Goal: Task Accomplishment & Management: Complete application form

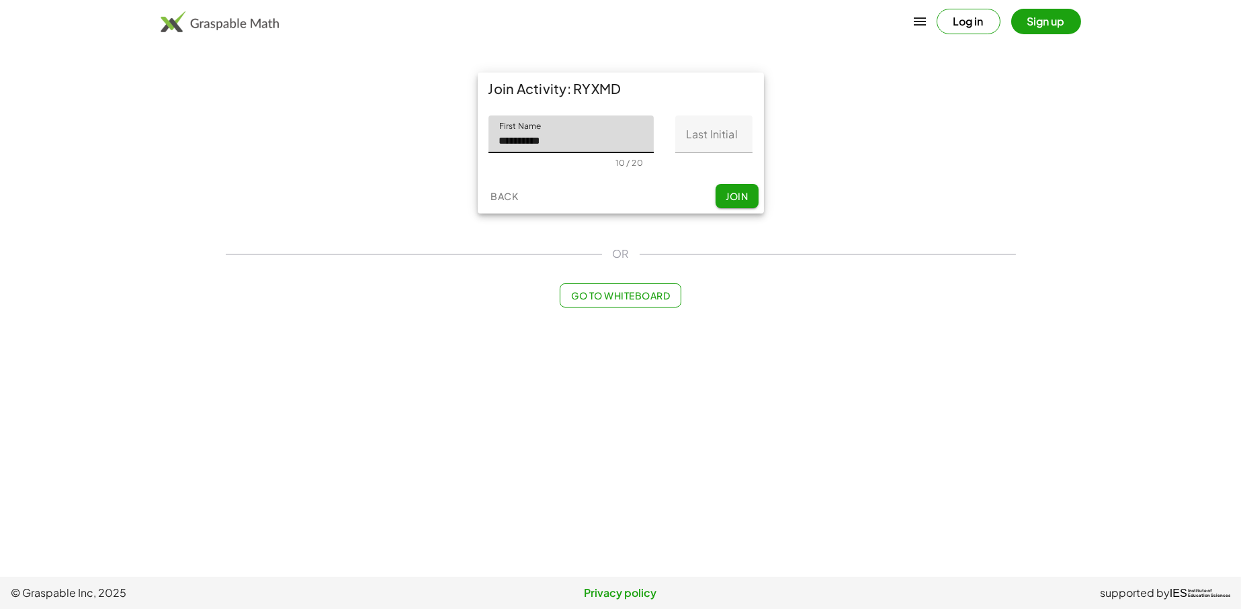
type input "**********"
click at [700, 142] on input "Last Initial" at bounding box center [713, 135] width 77 height 38
type input "*"
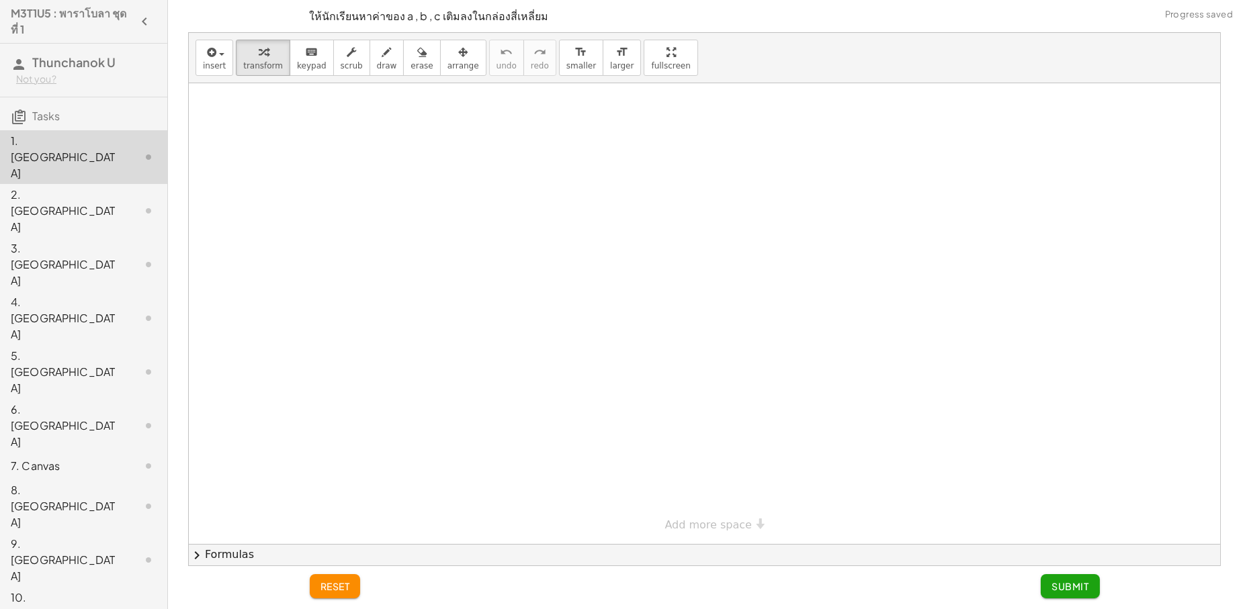
click at [56, 187] on div "2. [GEOGRAPHIC_DATA]" at bounding box center [65, 211] width 108 height 48
click at [59, 187] on div "2. [GEOGRAPHIC_DATA]" at bounding box center [65, 211] width 108 height 48
click at [63, 187] on div "2. [GEOGRAPHIC_DATA]" at bounding box center [65, 211] width 108 height 48
click at [66, 187] on div "2. [GEOGRAPHIC_DATA]" at bounding box center [65, 211] width 108 height 48
click at [72, 187] on div "2. [GEOGRAPHIC_DATA]" at bounding box center [65, 211] width 108 height 48
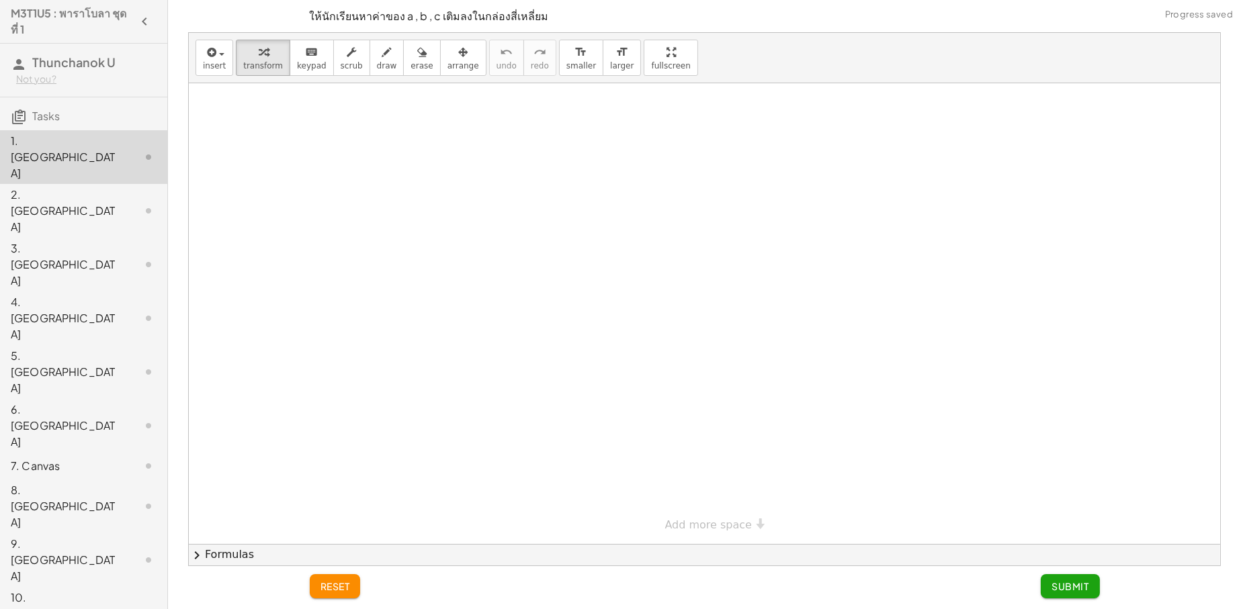
click at [73, 187] on div "2. [GEOGRAPHIC_DATA]" at bounding box center [65, 211] width 108 height 48
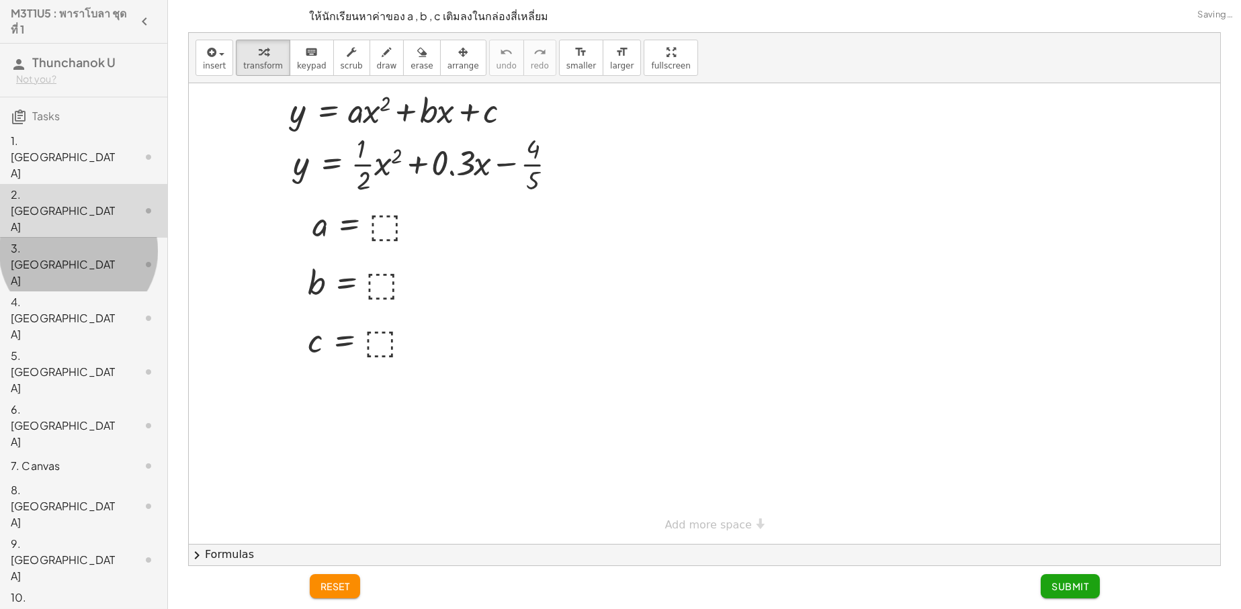
click at [75, 240] on div "3. [GEOGRAPHIC_DATA]" at bounding box center [65, 264] width 108 height 48
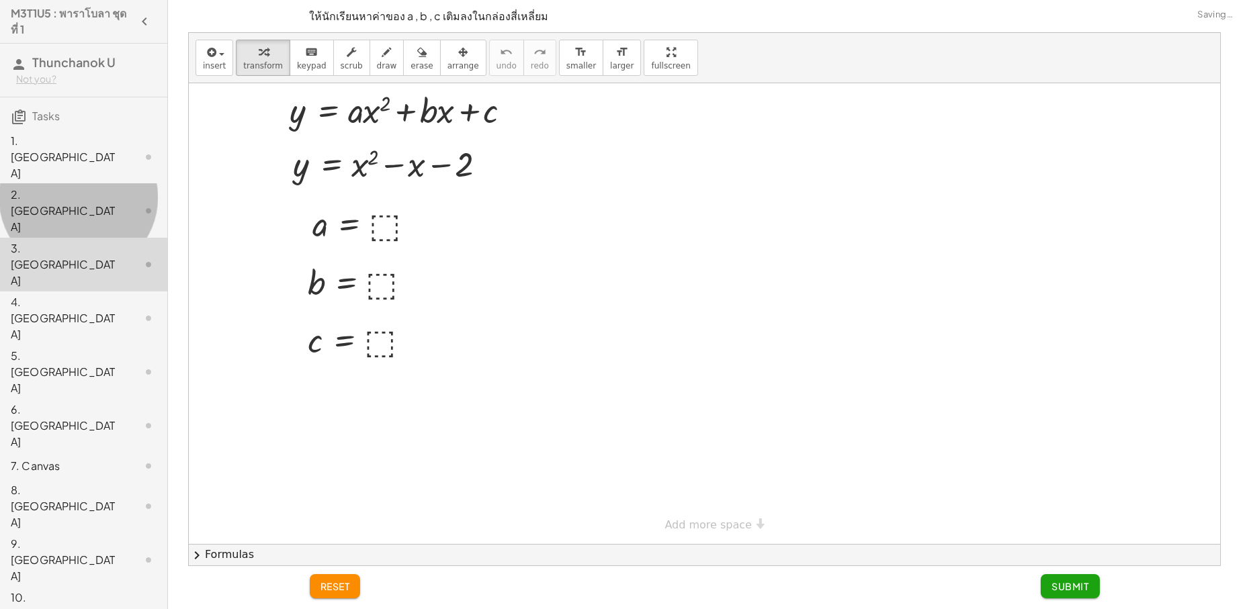
click at [50, 187] on div "2. [GEOGRAPHIC_DATA]" at bounding box center [65, 211] width 108 height 48
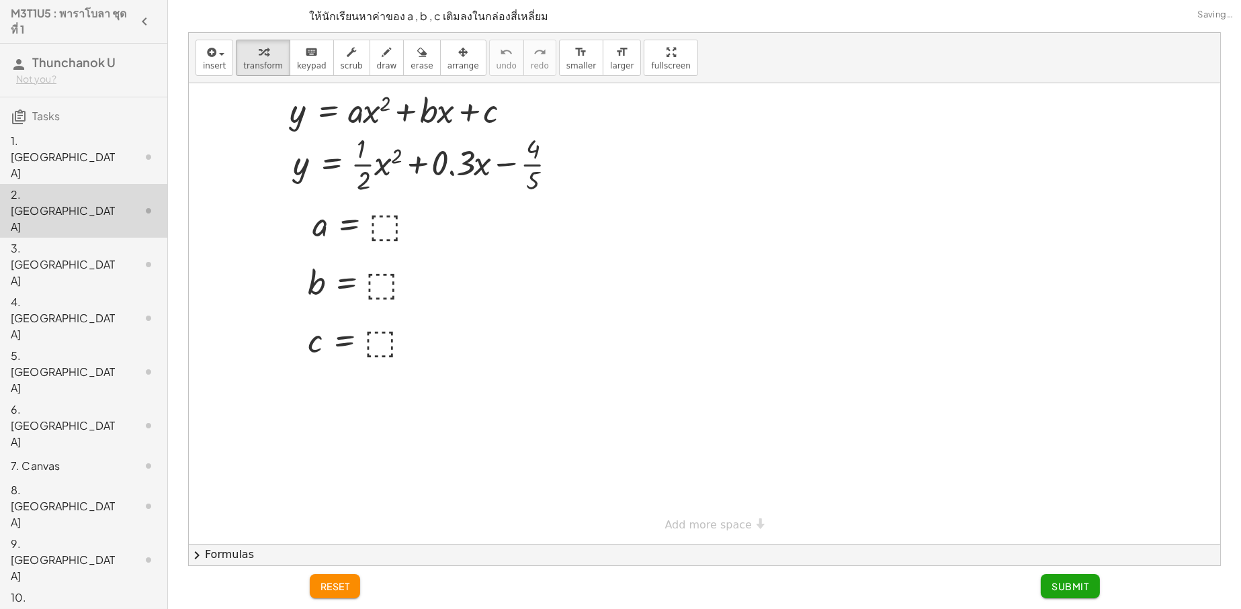
click at [58, 145] on div "1. [GEOGRAPHIC_DATA]" at bounding box center [65, 157] width 108 height 48
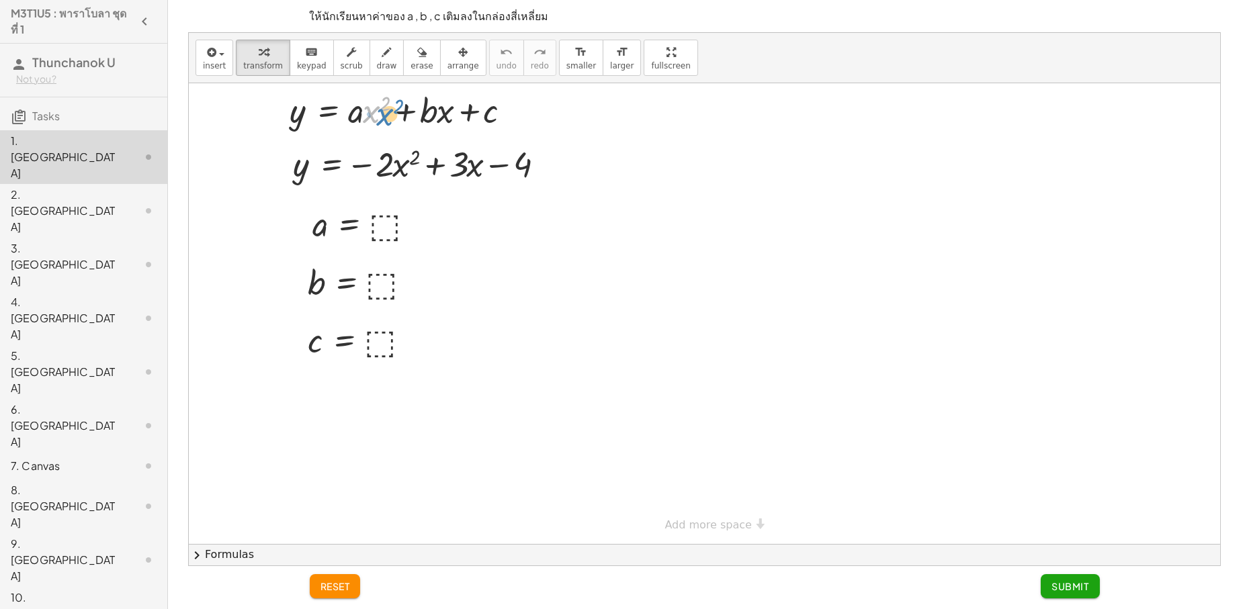
click at [383, 116] on div at bounding box center [406, 110] width 246 height 46
drag, startPoint x: 469, startPoint y: 119, endPoint x: 479, endPoint y: 128, distance: 13.3
click at [479, 128] on div at bounding box center [406, 110] width 246 height 46
drag, startPoint x: 493, startPoint y: 169, endPoint x: 496, endPoint y: 114, distance: 55.2
click at [496, 114] on div "− 4 y = − · 2 · x 2 + · 3 · x − 4 a = ⬚ b = ⬚ c = ⬚ y = + · a · x 2 + · b · x +…" at bounding box center [704, 313] width 1031 height 461
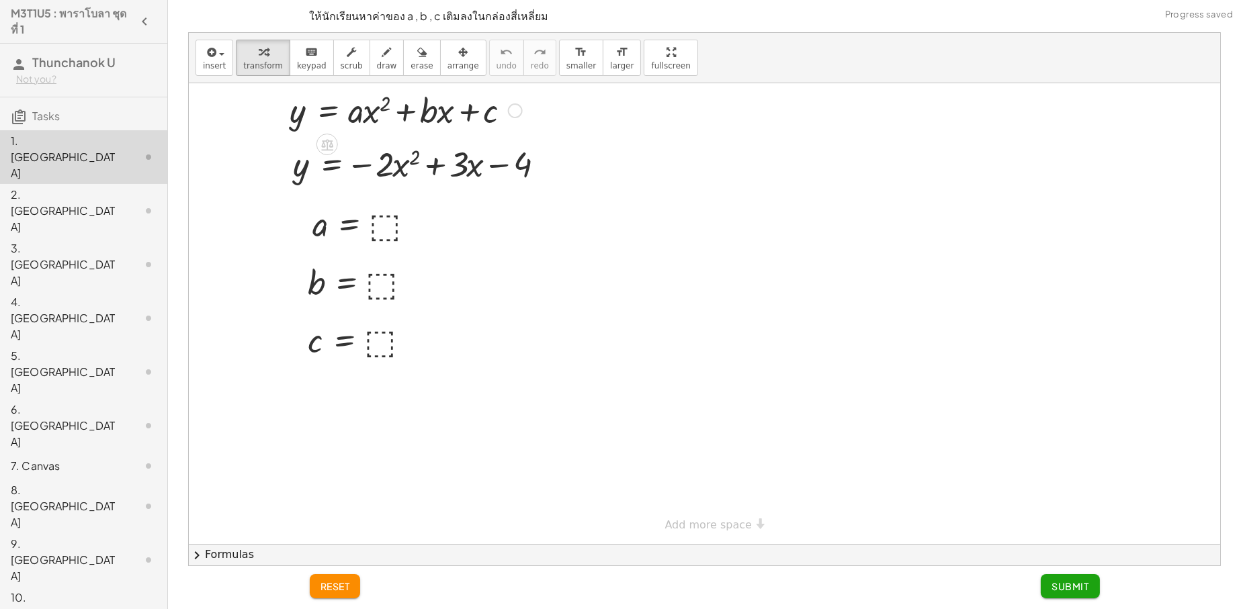
click at [416, 108] on div at bounding box center [406, 110] width 246 height 46
click at [463, 113] on div at bounding box center [406, 110] width 246 height 46
click at [464, 112] on div at bounding box center [406, 110] width 246 height 46
click at [410, 108] on div at bounding box center [406, 110] width 246 height 46
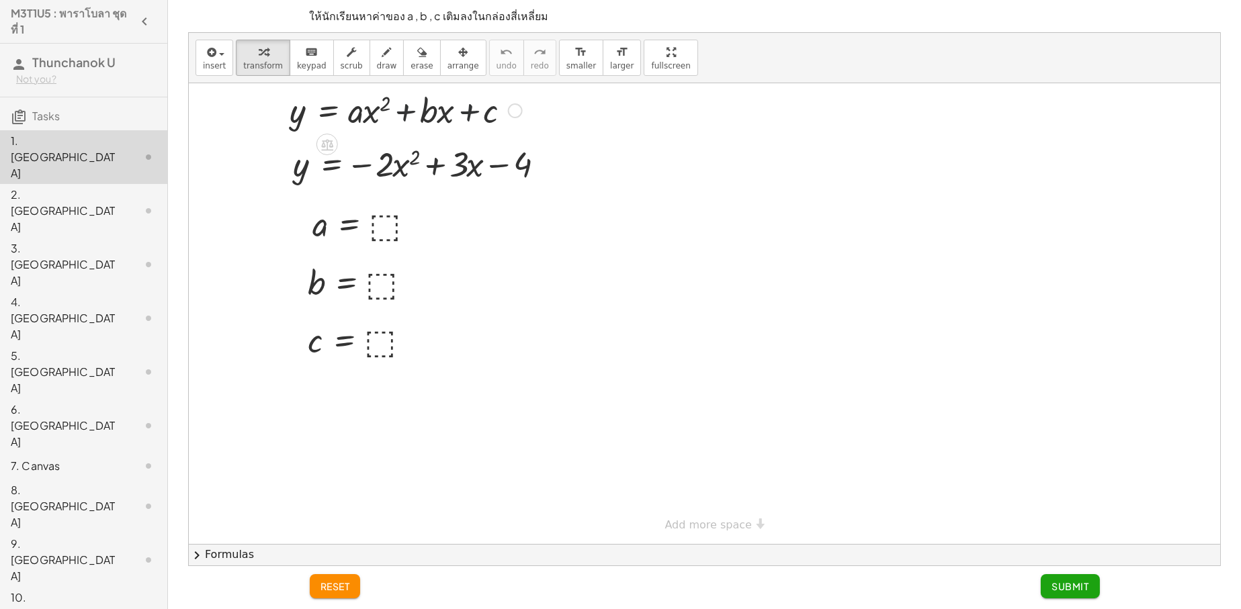
click at [429, 112] on div at bounding box center [406, 110] width 246 height 46
click at [388, 112] on div at bounding box center [406, 110] width 246 height 46
click at [374, 113] on div at bounding box center [406, 110] width 246 height 46
click at [397, 167] on div at bounding box center [423, 163] width 274 height 46
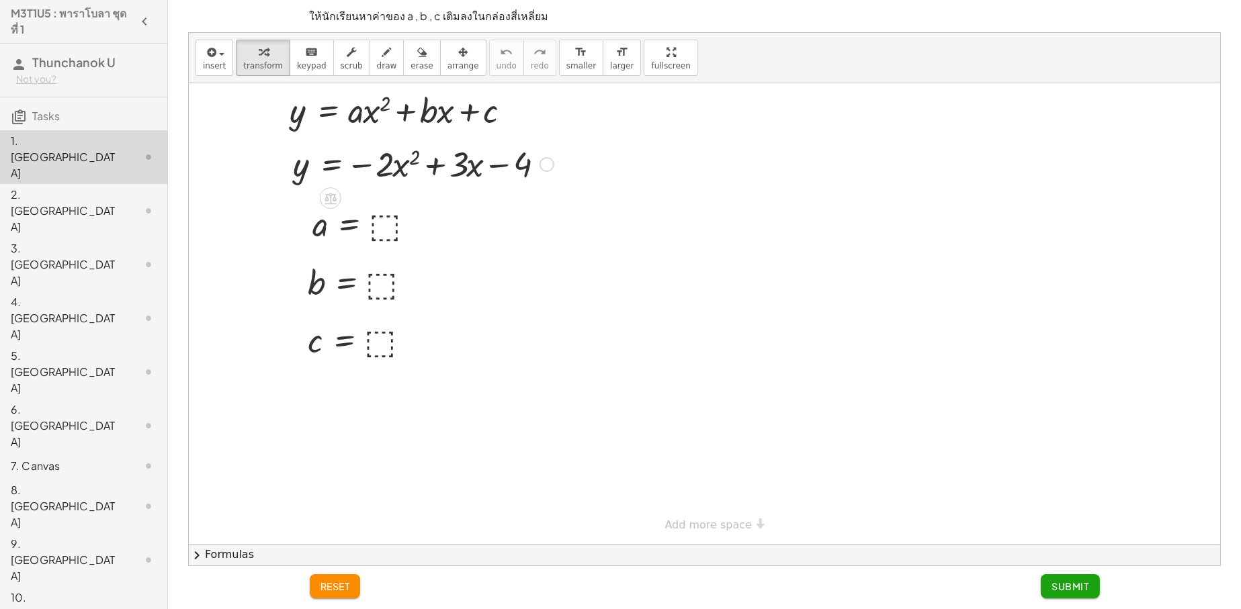
click at [398, 166] on div at bounding box center [423, 163] width 274 height 46
click at [404, 159] on div at bounding box center [423, 163] width 274 height 46
click at [405, 157] on div at bounding box center [423, 163] width 274 height 46
click at [439, 153] on div at bounding box center [423, 163] width 274 height 46
click at [495, 167] on div at bounding box center [423, 163] width 274 height 46
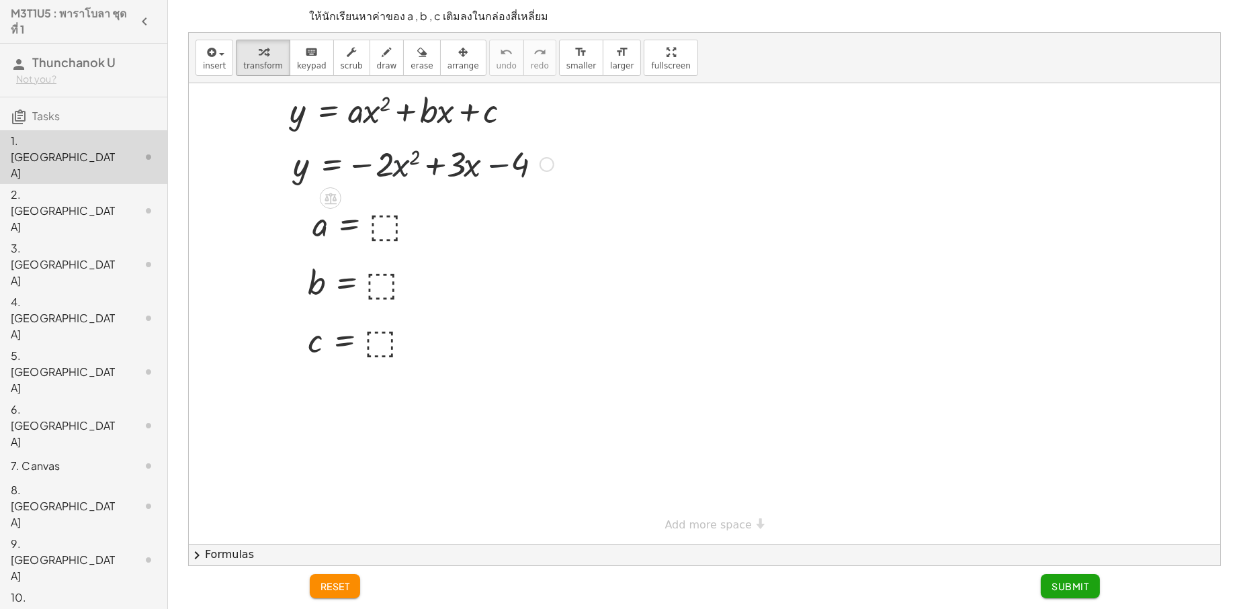
click at [491, 170] on div at bounding box center [423, 163] width 274 height 46
drag, startPoint x: 491, startPoint y: 170, endPoint x: 484, endPoint y: 173, distance: 7.9
click at [485, 175] on div at bounding box center [423, 163] width 274 height 46
drag, startPoint x: 484, startPoint y: 173, endPoint x: 470, endPoint y: 178, distance: 14.5
click at [474, 178] on div at bounding box center [423, 163] width 274 height 46
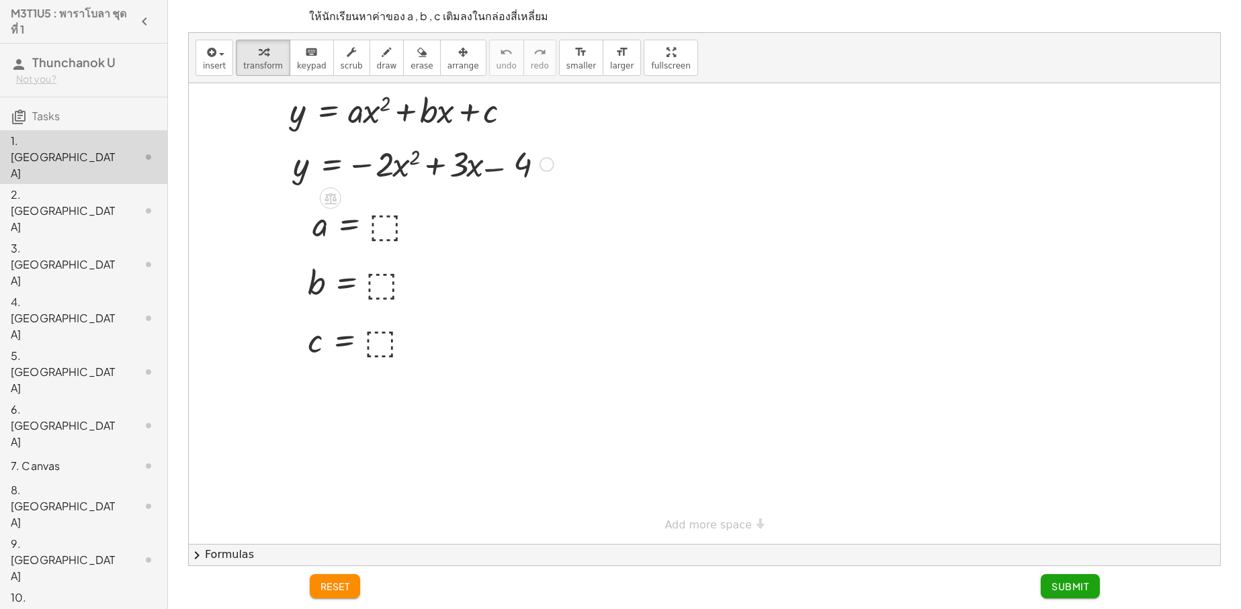
drag, startPoint x: 470, startPoint y: 178, endPoint x: 458, endPoint y: 176, distance: 12.3
click at [469, 178] on div at bounding box center [423, 163] width 274 height 46
click at [458, 176] on div at bounding box center [423, 163] width 274 height 46
click at [386, 220] on div at bounding box center [367, 224] width 122 height 44
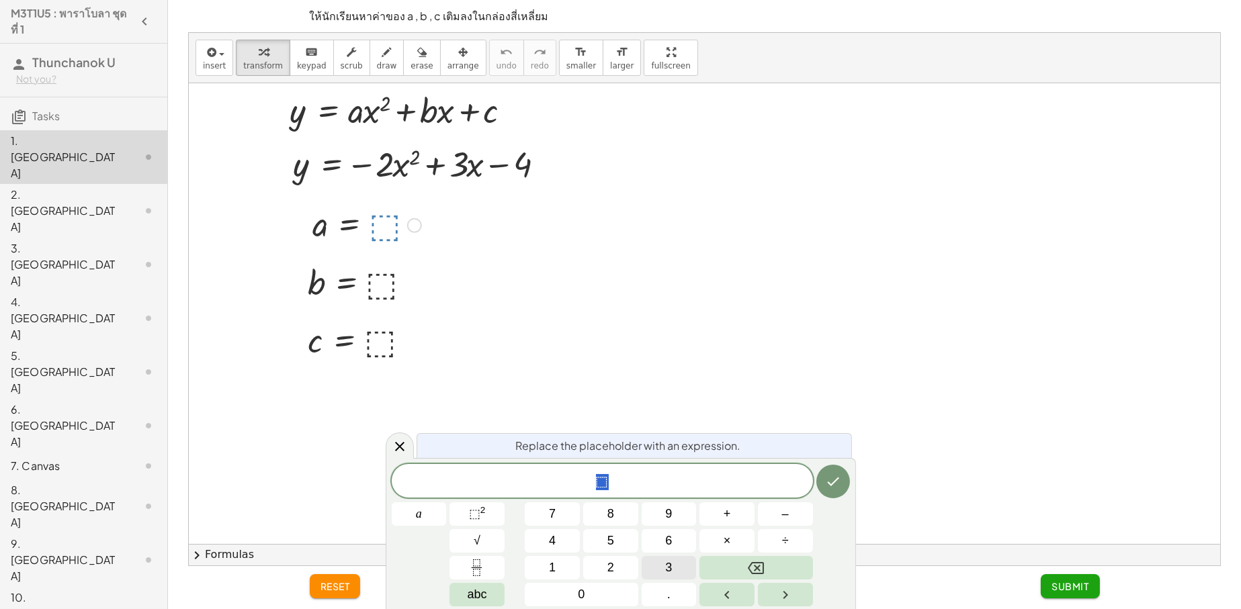
click at [660, 571] on button "3" at bounding box center [668, 568] width 55 height 24
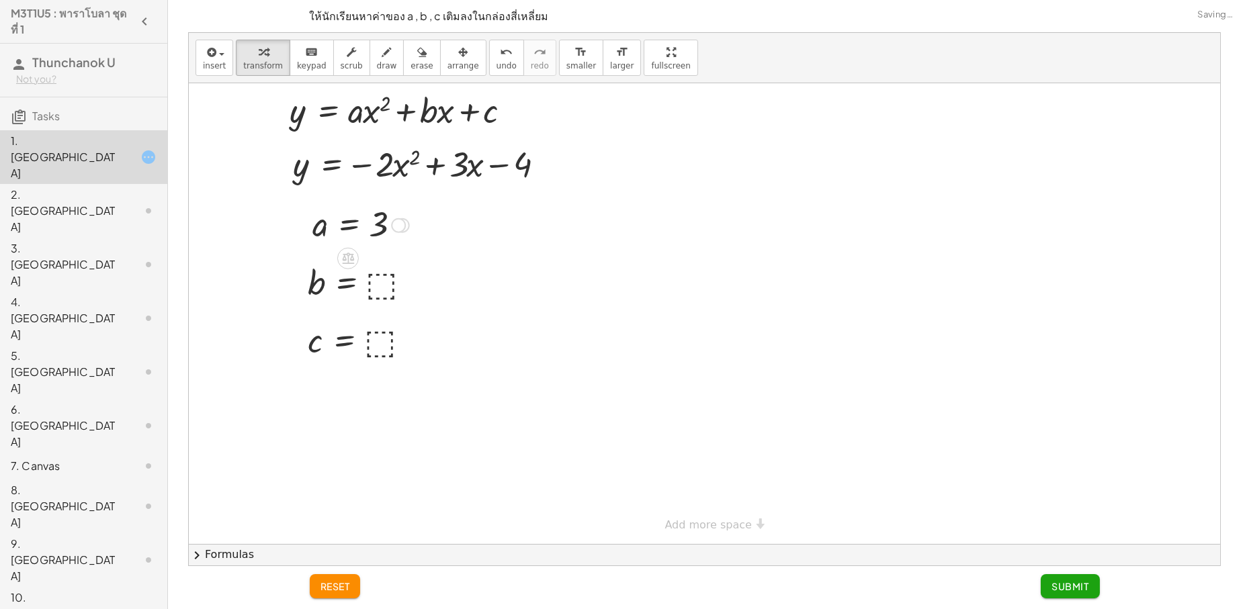
click at [389, 227] on div at bounding box center [361, 224] width 110 height 44
click at [371, 222] on div at bounding box center [361, 224] width 110 height 44
click at [384, 226] on div at bounding box center [367, 224] width 122 height 44
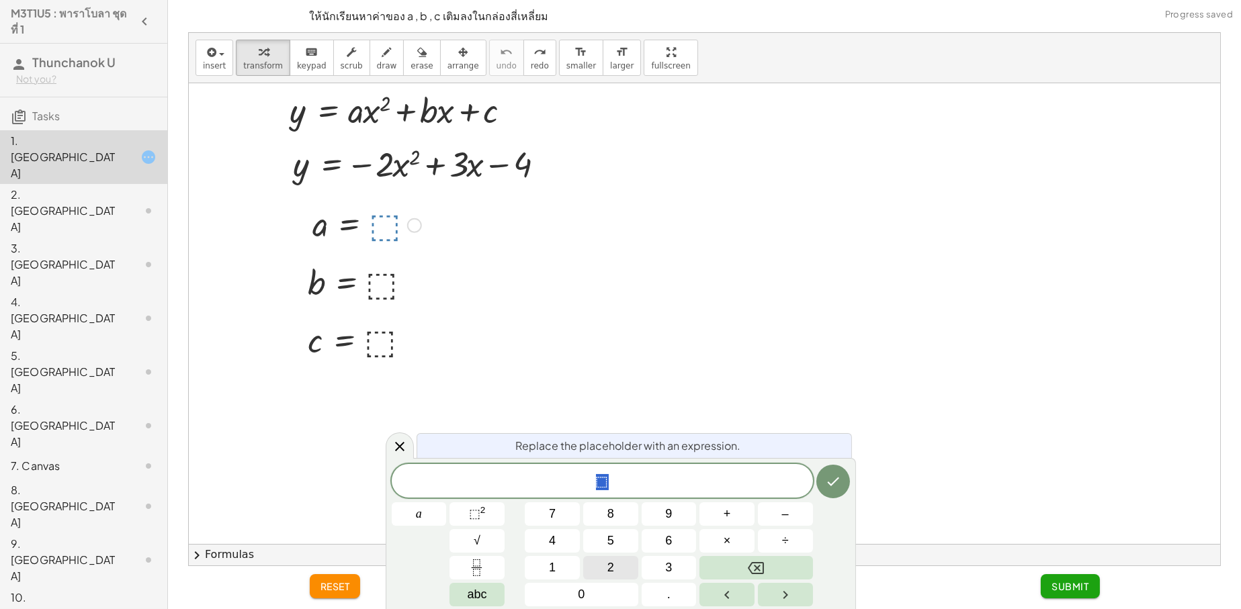
click at [618, 578] on button "2" at bounding box center [610, 568] width 55 height 24
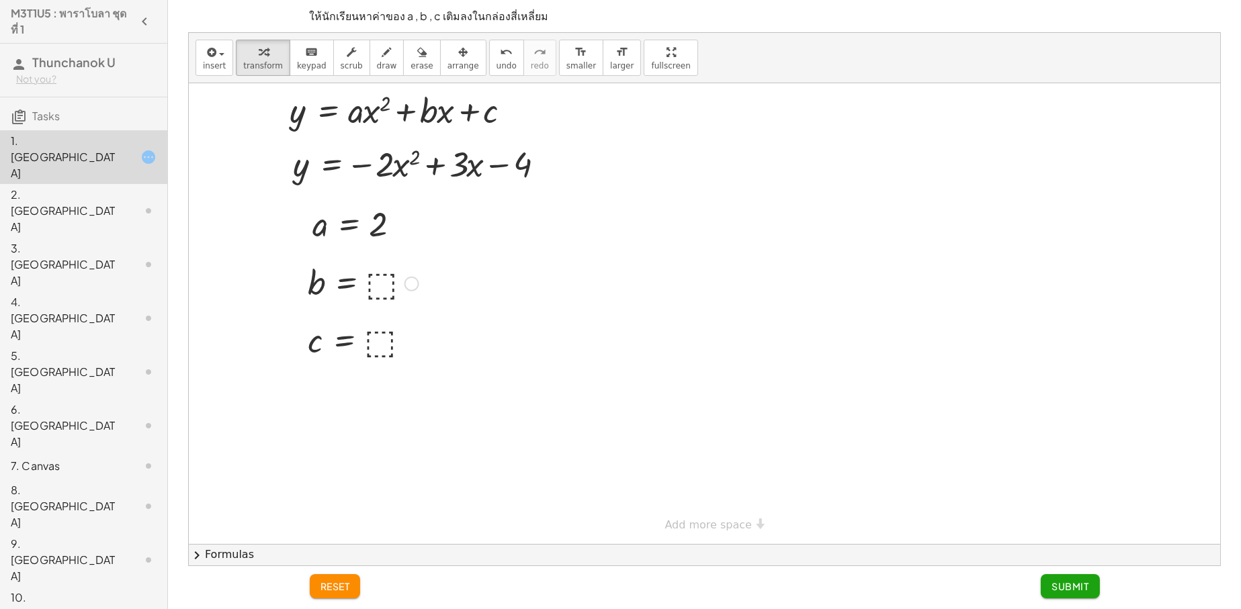
click at [379, 277] on div at bounding box center [363, 283] width 124 height 44
click at [379, 344] on div at bounding box center [362, 340] width 122 height 44
click at [1063, 597] on button "Submit" at bounding box center [1069, 586] width 58 height 24
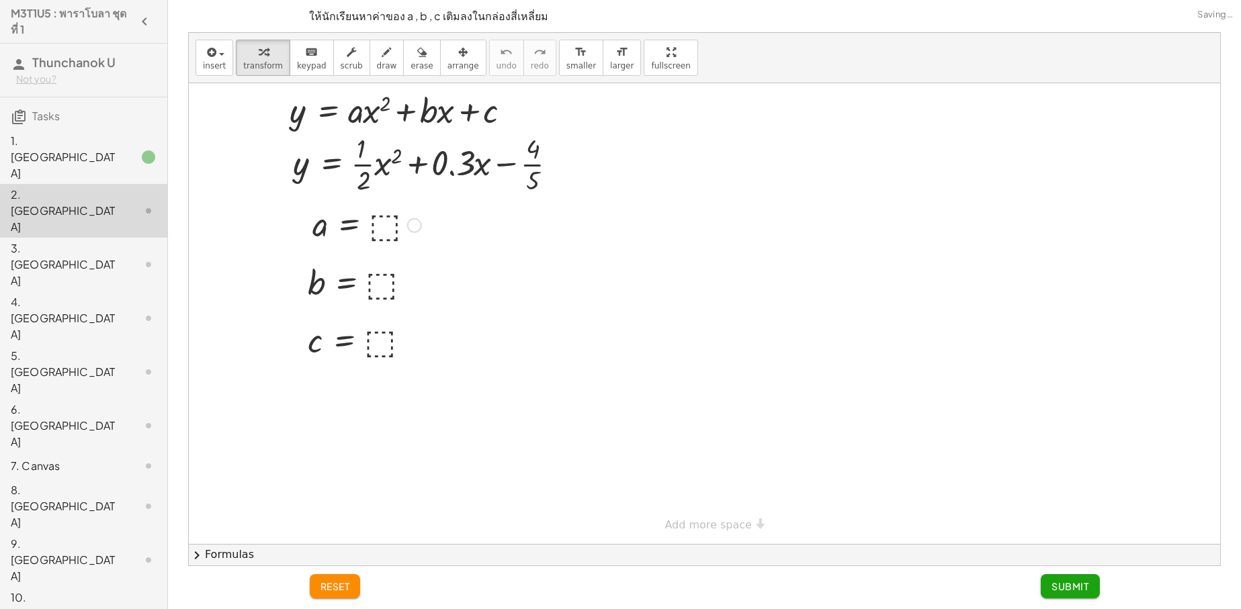
click at [384, 225] on div at bounding box center [367, 224] width 122 height 44
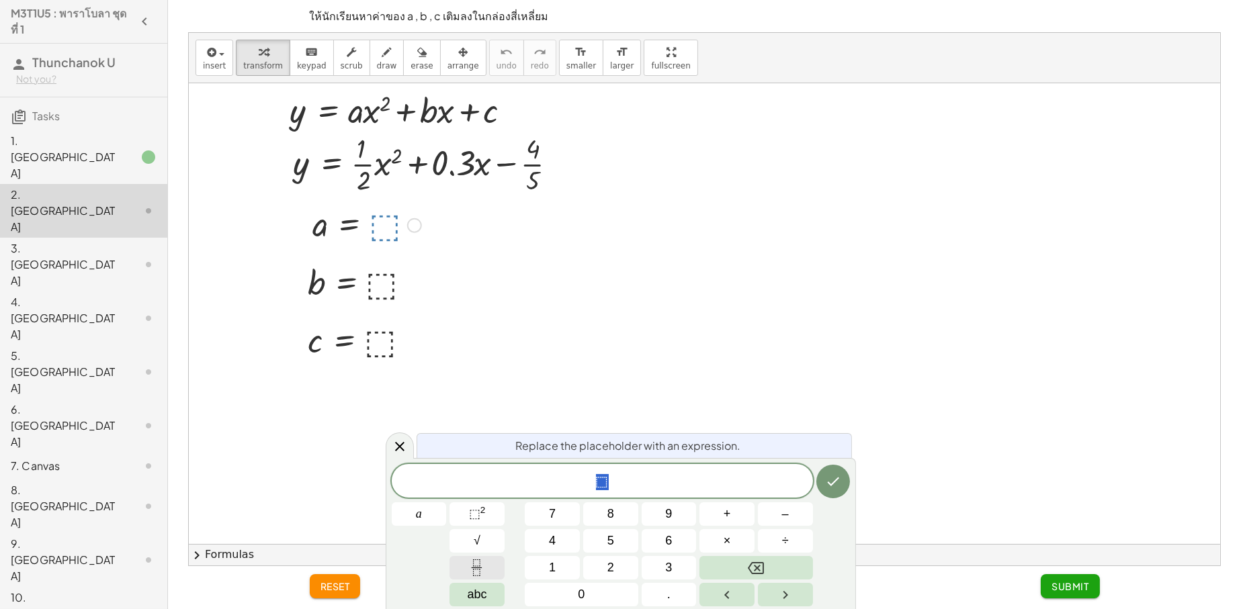
click at [472, 572] on icon "Fraction" at bounding box center [476, 567] width 17 height 17
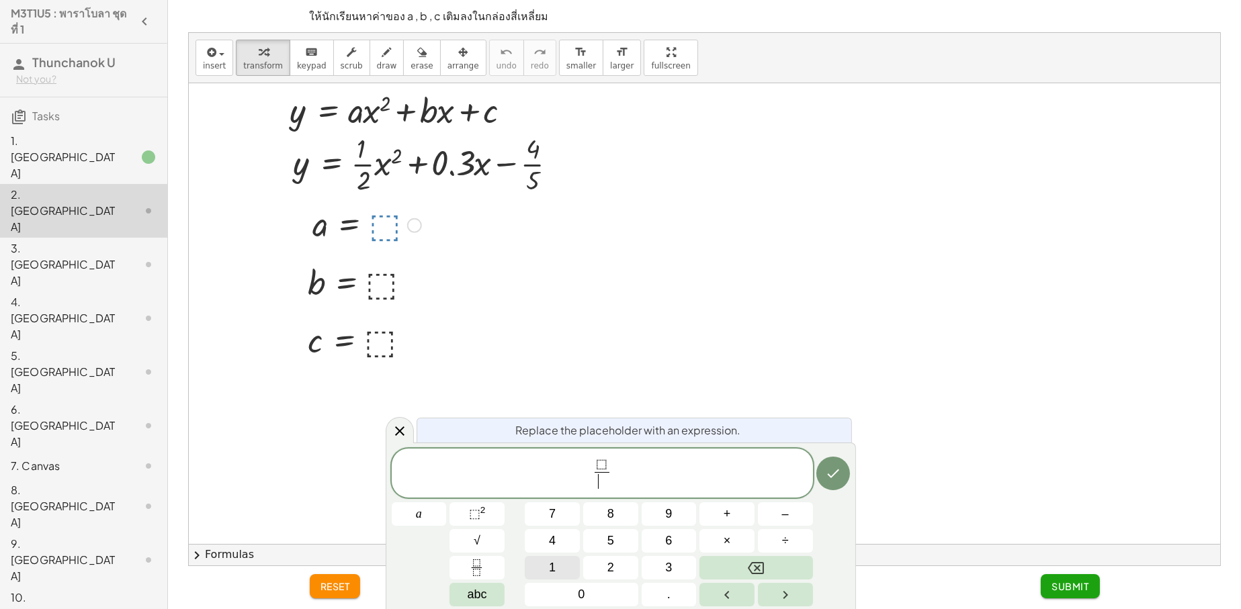
click at [572, 566] on button "1" at bounding box center [552, 568] width 55 height 24
click at [768, 567] on button "Backspace" at bounding box center [755, 568] width 113 height 24
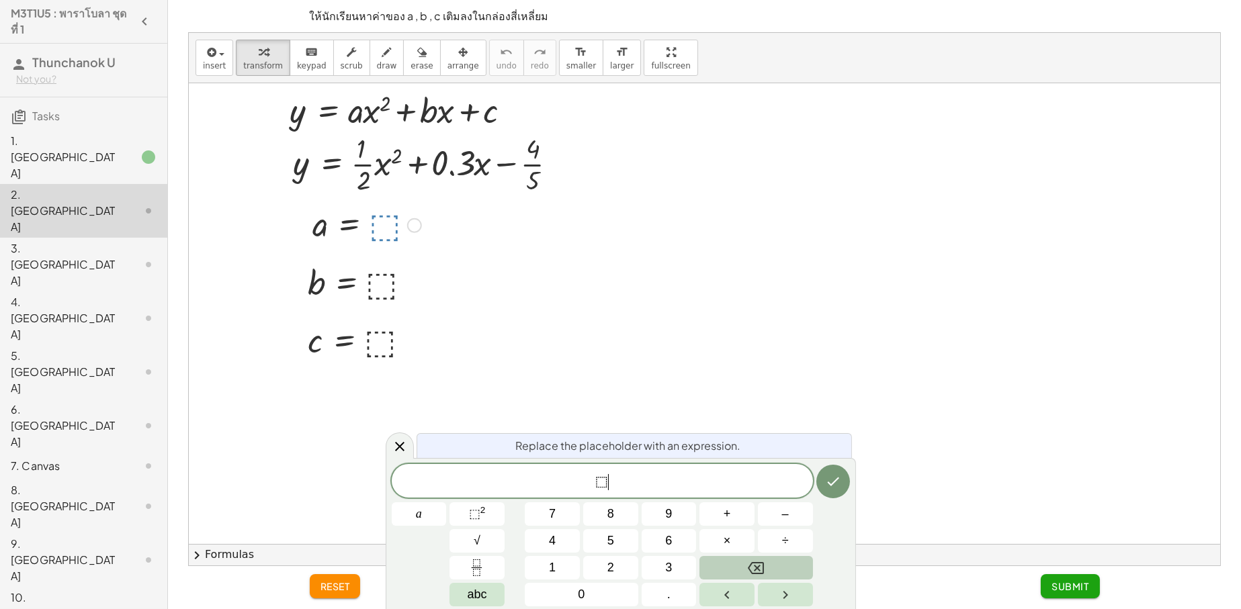
click at [743, 564] on button "Backspace" at bounding box center [755, 568] width 113 height 24
click at [551, 563] on span "1" at bounding box center [552, 568] width 7 height 18
click at [474, 559] on icon "Fraction" at bounding box center [477, 562] width 7 height 7
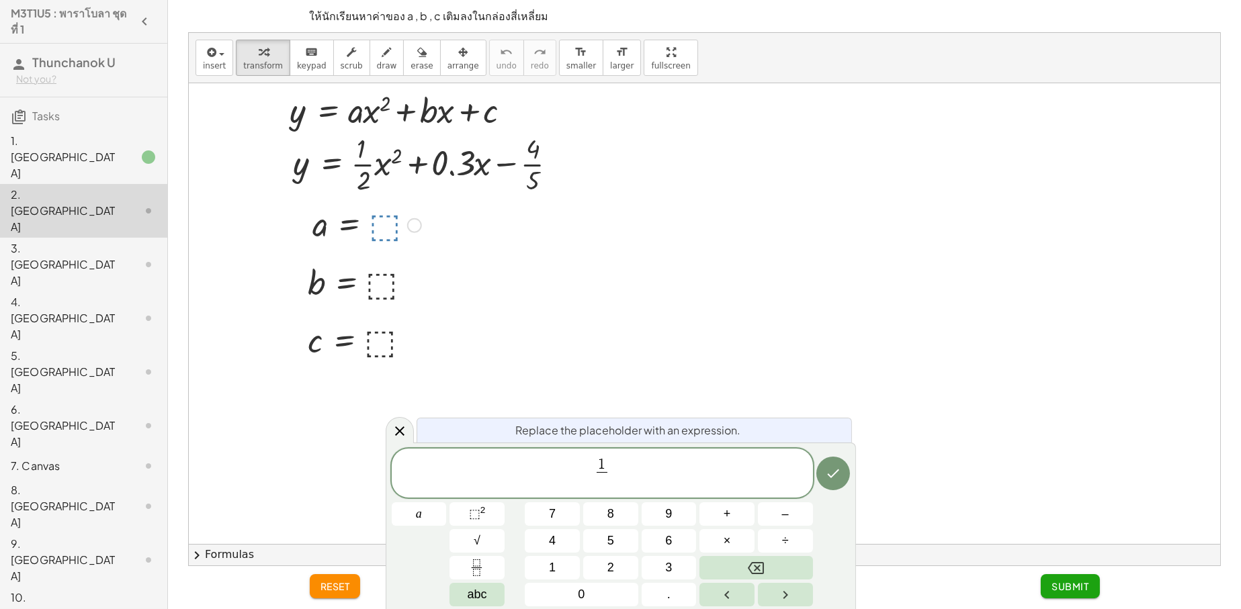
click at [639, 565] on div "1 ​ ​ a 7 8 9 + – 4 5 6 × ÷ ⬚ 2 √ abc 1 2 3 0 ." at bounding box center [621, 528] width 458 height 159
click at [619, 564] on button "2" at bounding box center [610, 568] width 55 height 24
click at [840, 479] on icon "Done" at bounding box center [833, 473] width 16 height 16
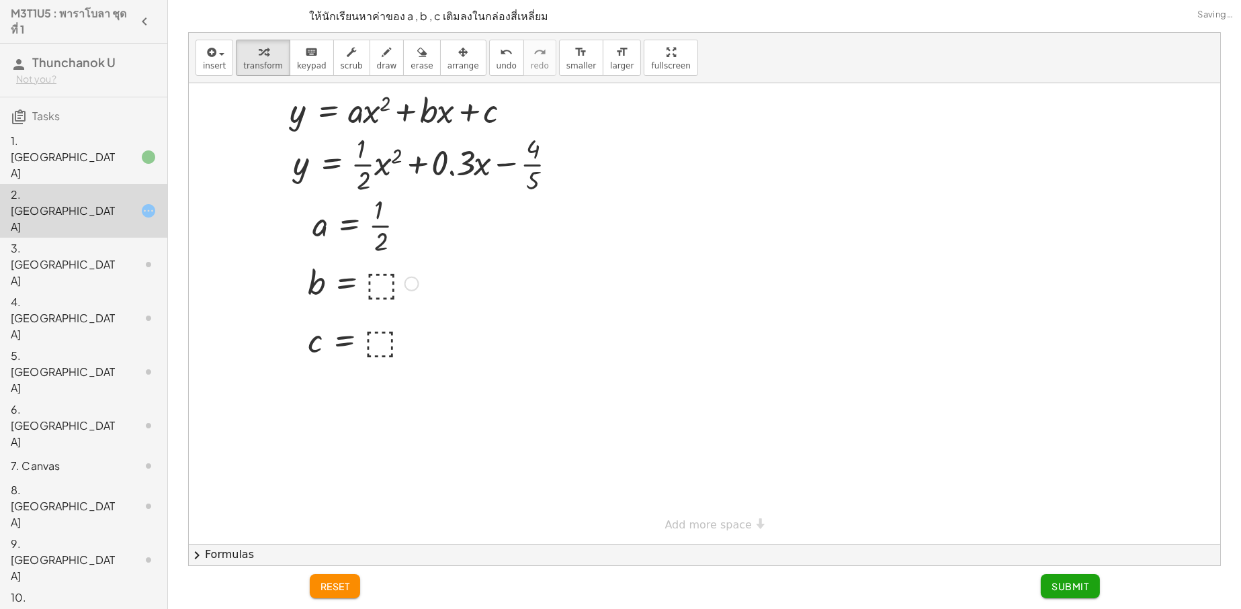
click at [381, 289] on div at bounding box center [363, 283] width 124 height 44
click at [374, 347] on div at bounding box center [362, 340] width 122 height 44
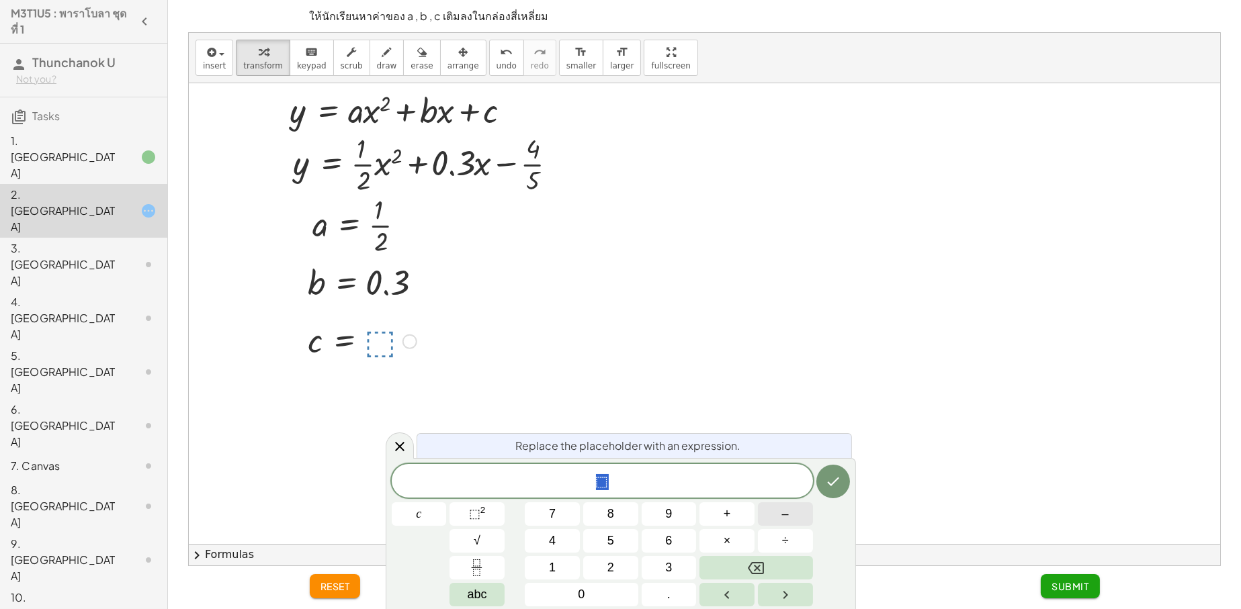
click at [786, 514] on span "–" at bounding box center [785, 514] width 7 height 18
click at [547, 536] on button "4" at bounding box center [552, 541] width 55 height 24
click at [553, 541] on span "4" at bounding box center [552, 541] width 7 height 18
click at [490, 565] on button "Fraction" at bounding box center [476, 568] width 55 height 24
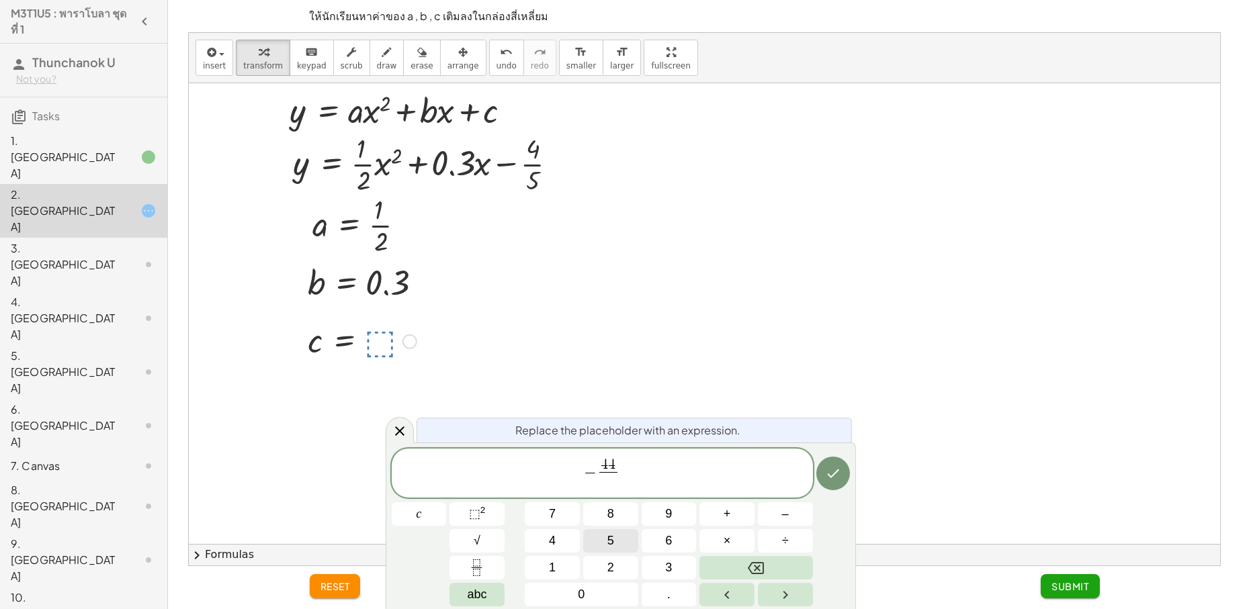
click at [600, 533] on button "5" at bounding box center [610, 541] width 55 height 24
click at [833, 482] on button "Done" at bounding box center [833, 474] width 34 height 34
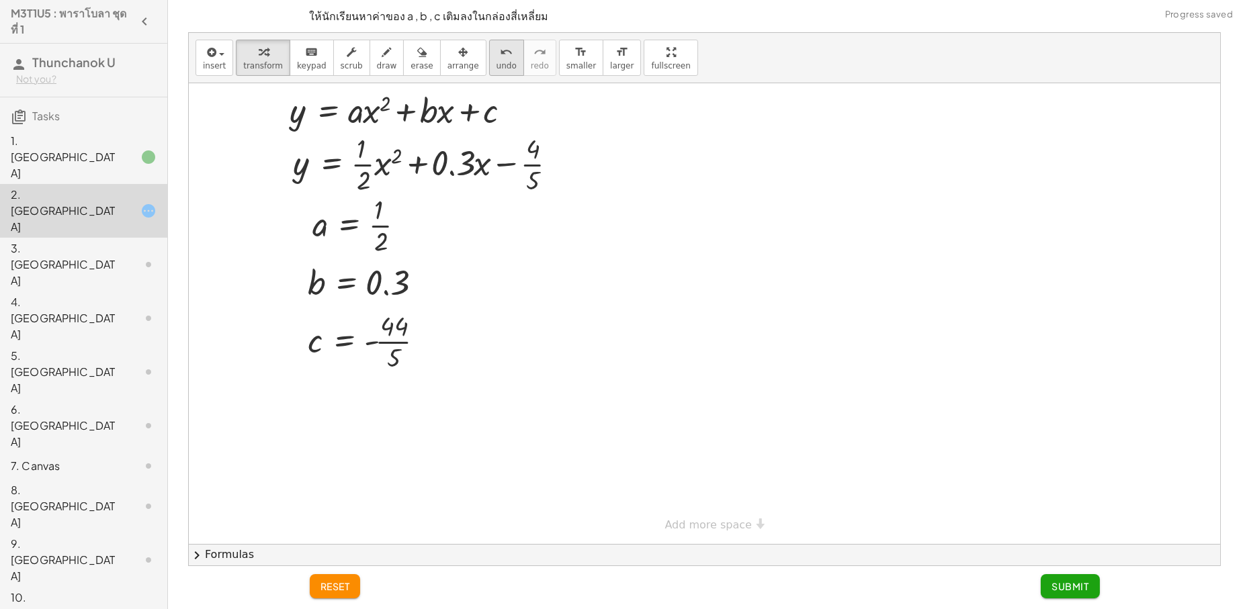
click at [500, 56] on icon "undo" at bounding box center [506, 52] width 13 height 16
click at [375, 345] on div at bounding box center [362, 340] width 122 height 44
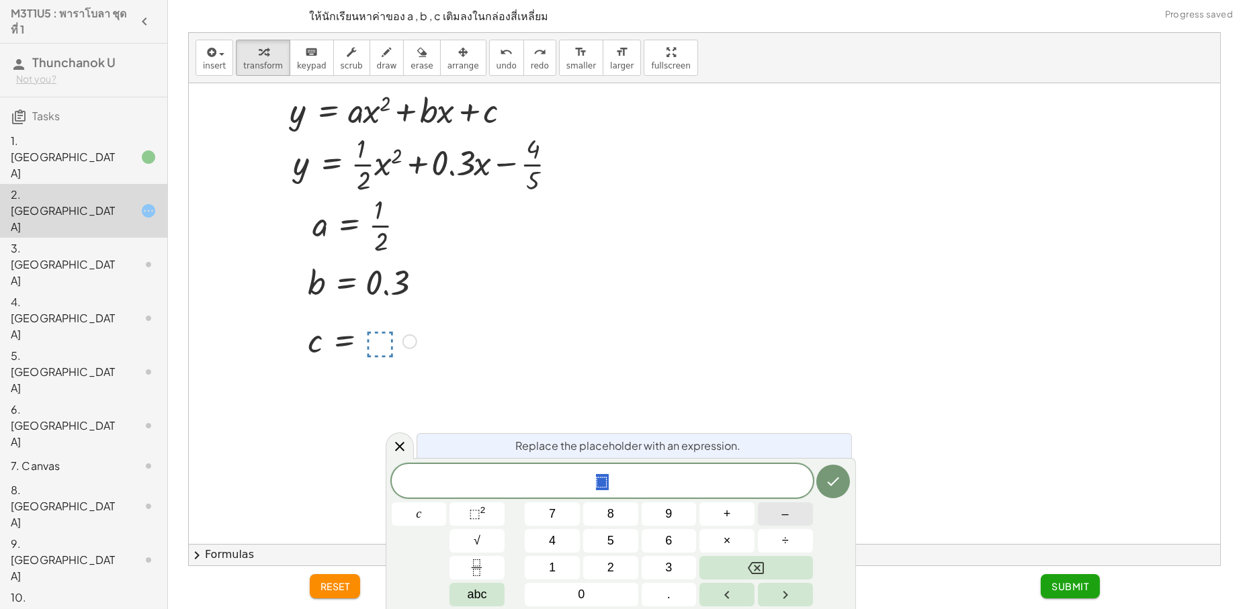
click at [770, 521] on button "–" at bounding box center [785, 514] width 55 height 24
click at [463, 572] on button "Fraction" at bounding box center [476, 568] width 55 height 24
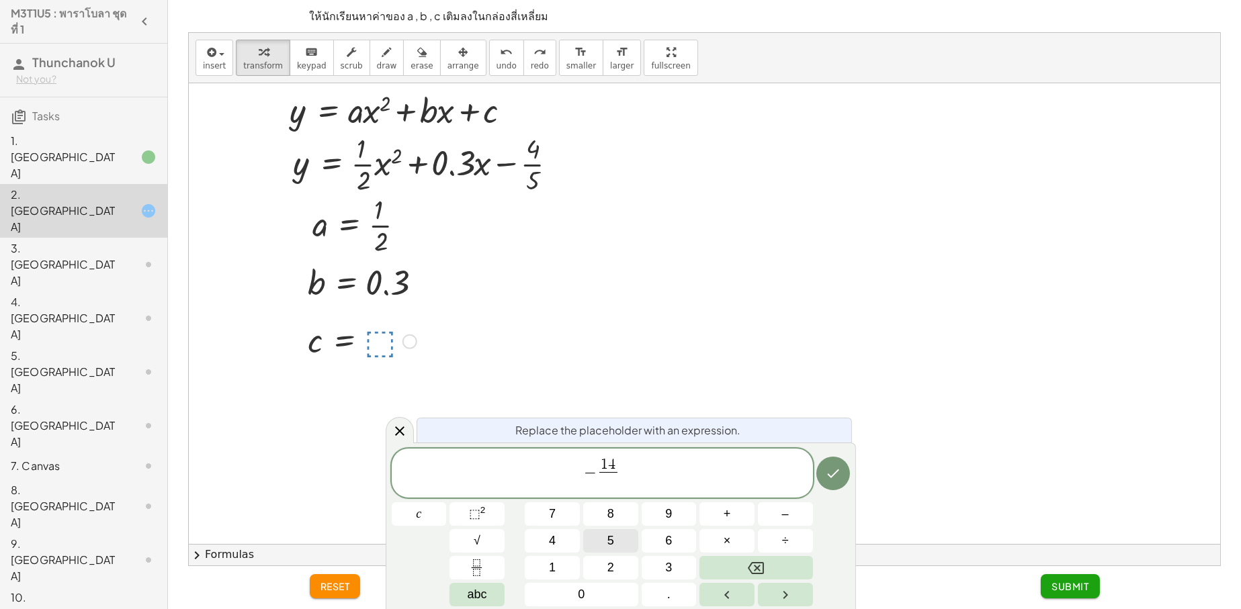
click at [615, 539] on button "5" at bounding box center [610, 541] width 55 height 24
click at [830, 474] on icon "Done" at bounding box center [833, 473] width 16 height 16
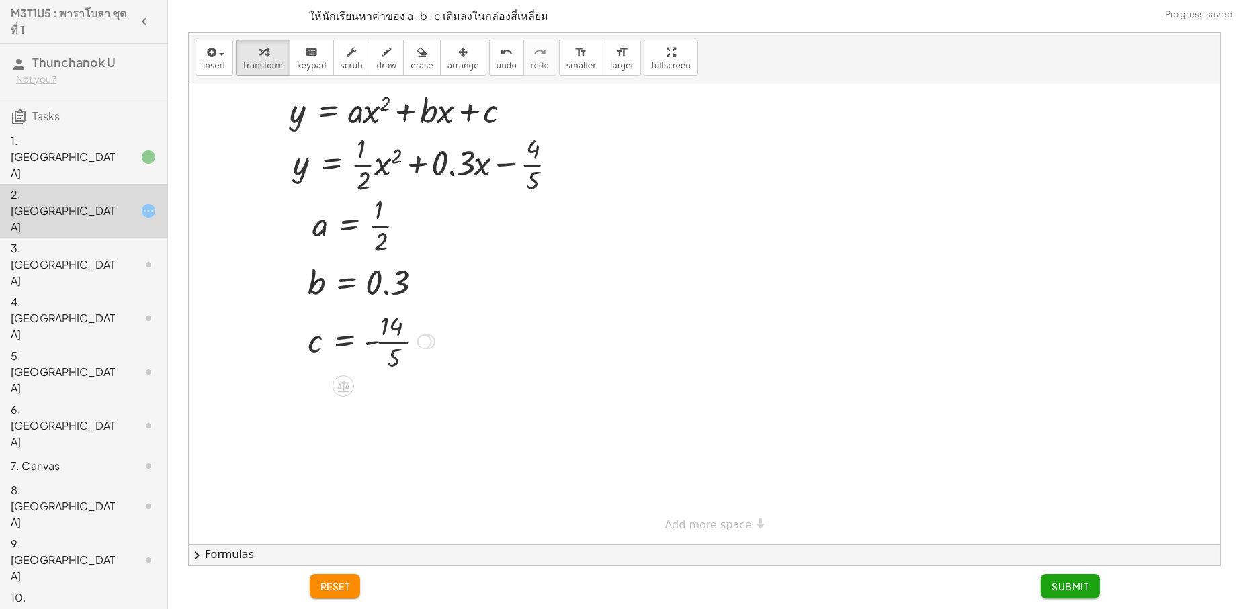
click at [403, 337] on div at bounding box center [371, 340] width 140 height 67
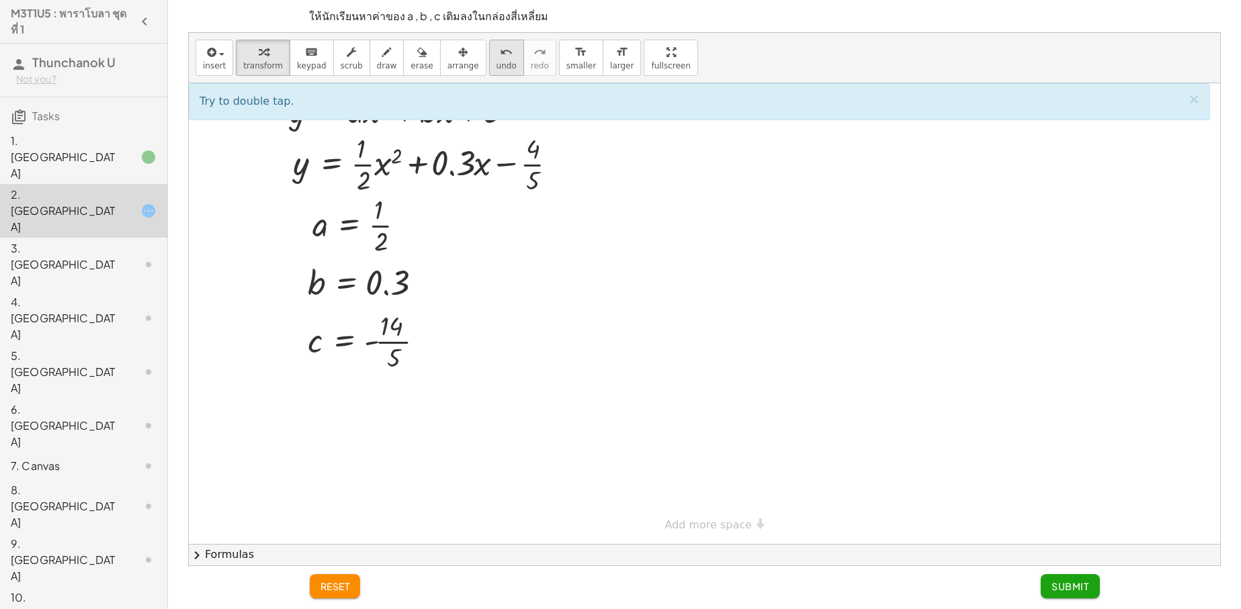
click at [496, 56] on div "undo" at bounding box center [506, 52] width 20 height 16
click at [387, 344] on div at bounding box center [362, 340] width 122 height 44
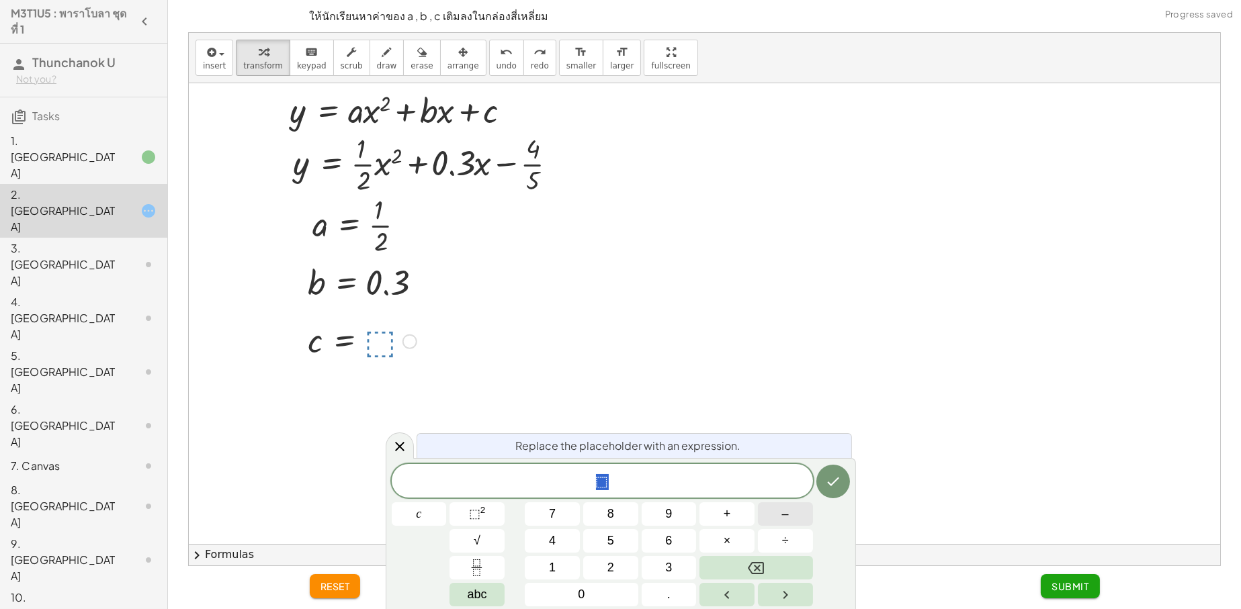
click at [780, 510] on button "–" at bounding box center [785, 514] width 55 height 24
click at [486, 560] on button "Fraction" at bounding box center [476, 568] width 55 height 24
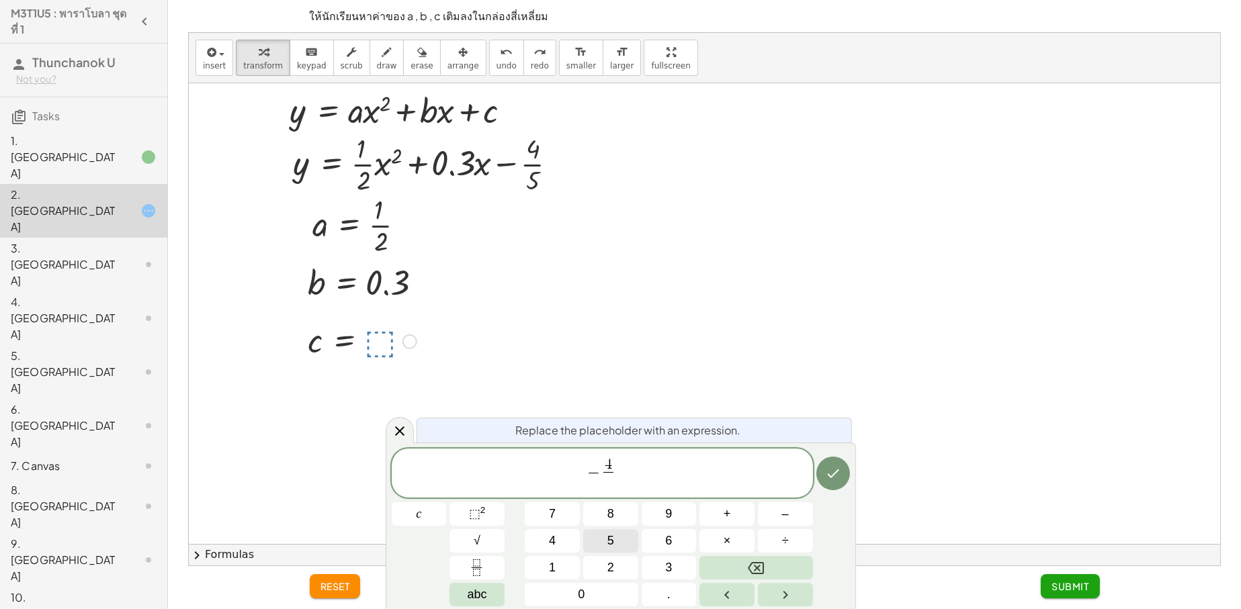
click at [602, 538] on button "5" at bounding box center [610, 541] width 55 height 24
click at [831, 481] on icon "Done" at bounding box center [833, 473] width 16 height 16
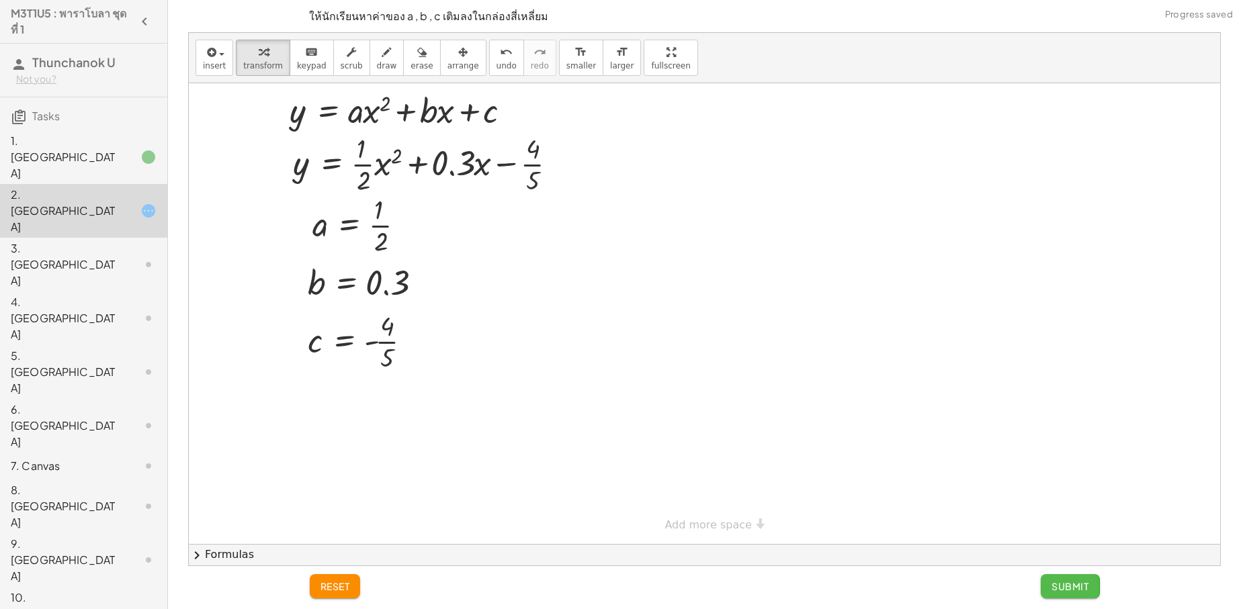
click at [1065, 591] on span "Submit" at bounding box center [1069, 586] width 37 height 12
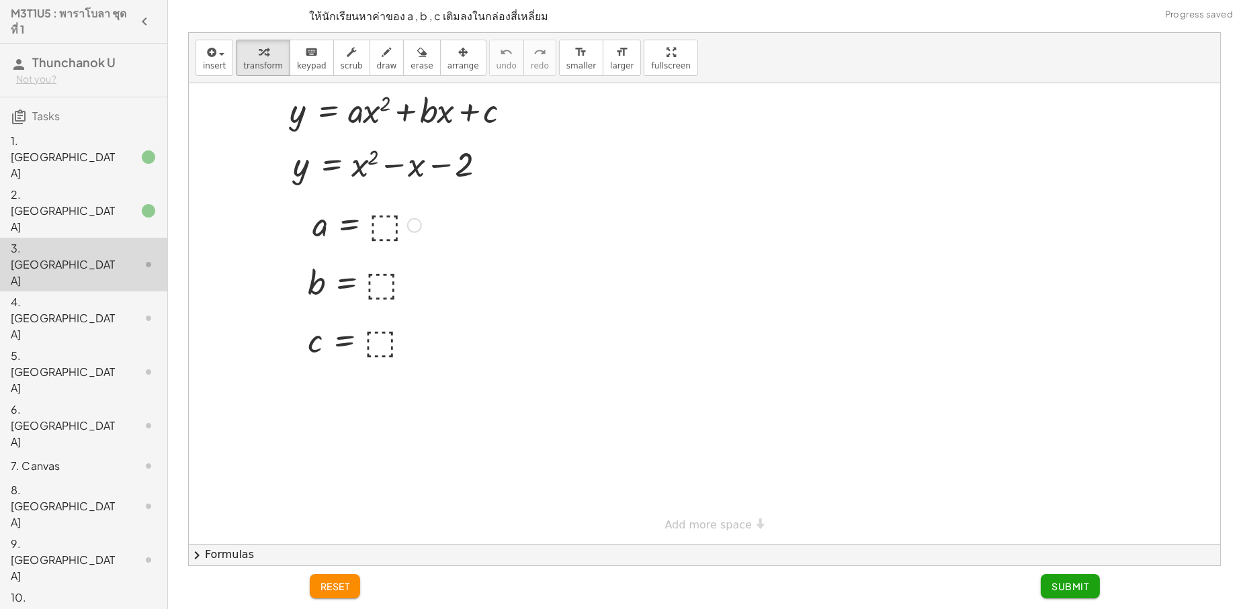
click at [380, 224] on div at bounding box center [367, 224] width 122 height 44
click at [368, 282] on div at bounding box center [363, 283] width 124 height 44
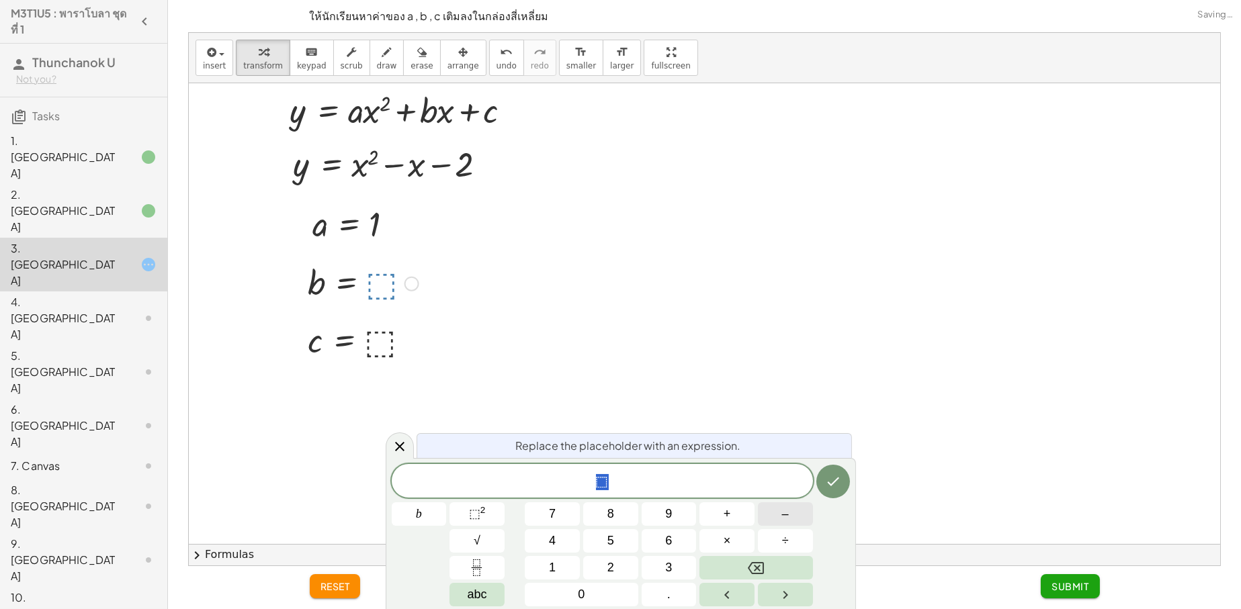
click at [804, 513] on button "–" at bounding box center [785, 514] width 55 height 24
click at [829, 480] on icon "Done" at bounding box center [833, 482] width 16 height 16
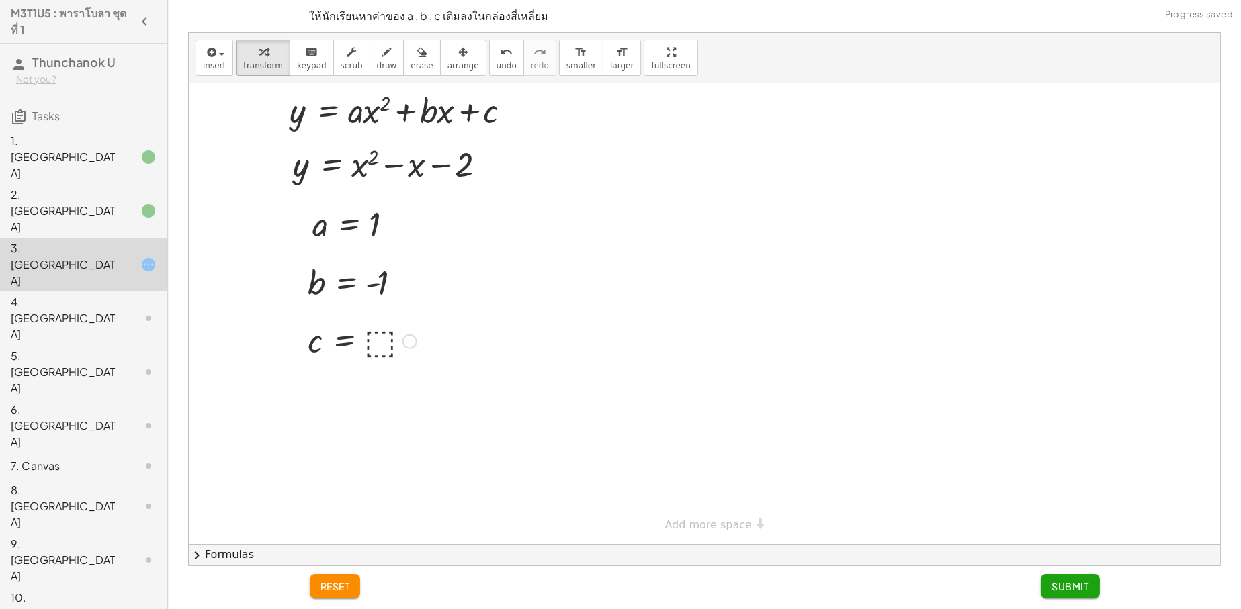
click at [381, 343] on div at bounding box center [362, 340] width 122 height 44
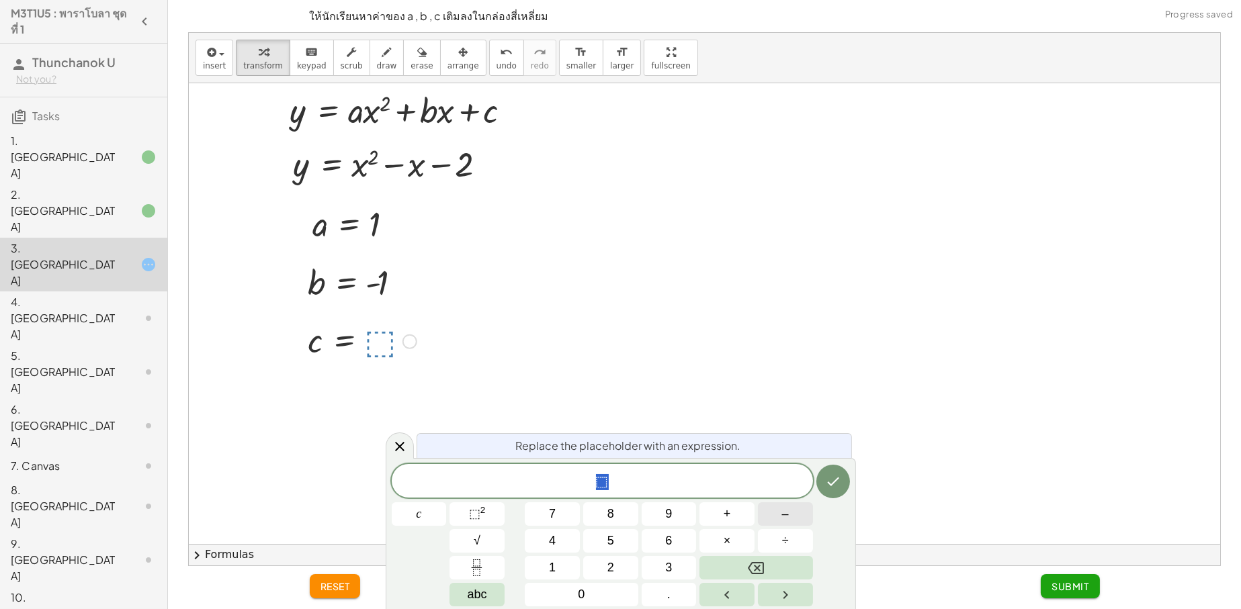
click at [775, 512] on button "–" at bounding box center [785, 514] width 55 height 24
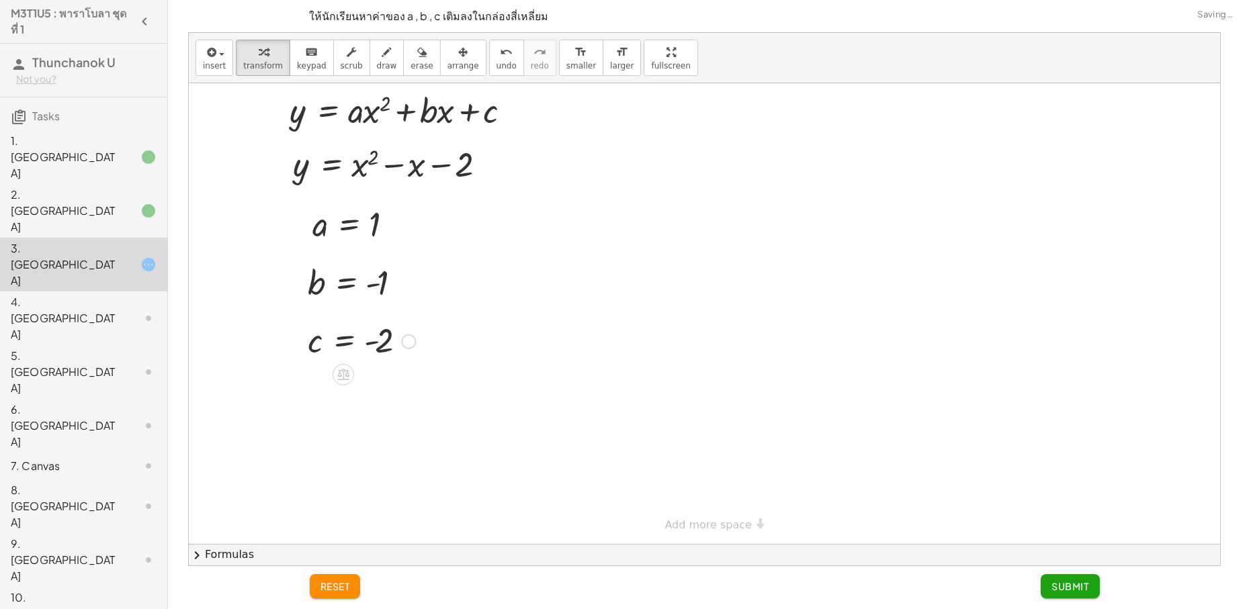
click at [1081, 586] on span "Submit" at bounding box center [1069, 586] width 37 height 12
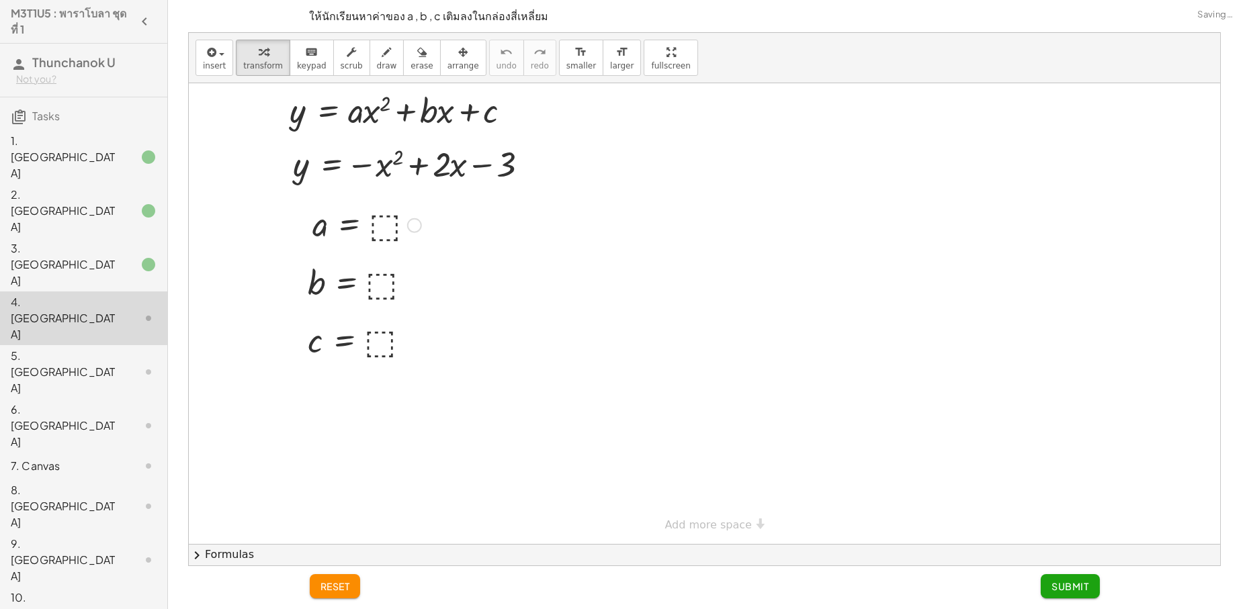
click at [384, 225] on div at bounding box center [367, 224] width 122 height 44
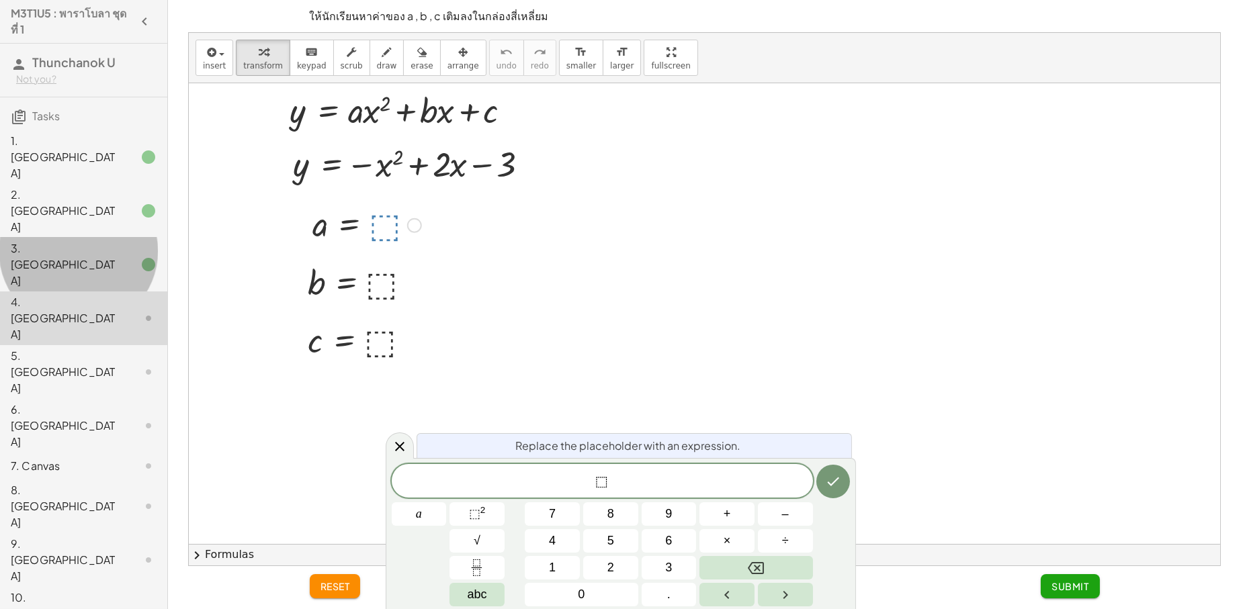
click at [119, 257] on div at bounding box center [138, 265] width 38 height 16
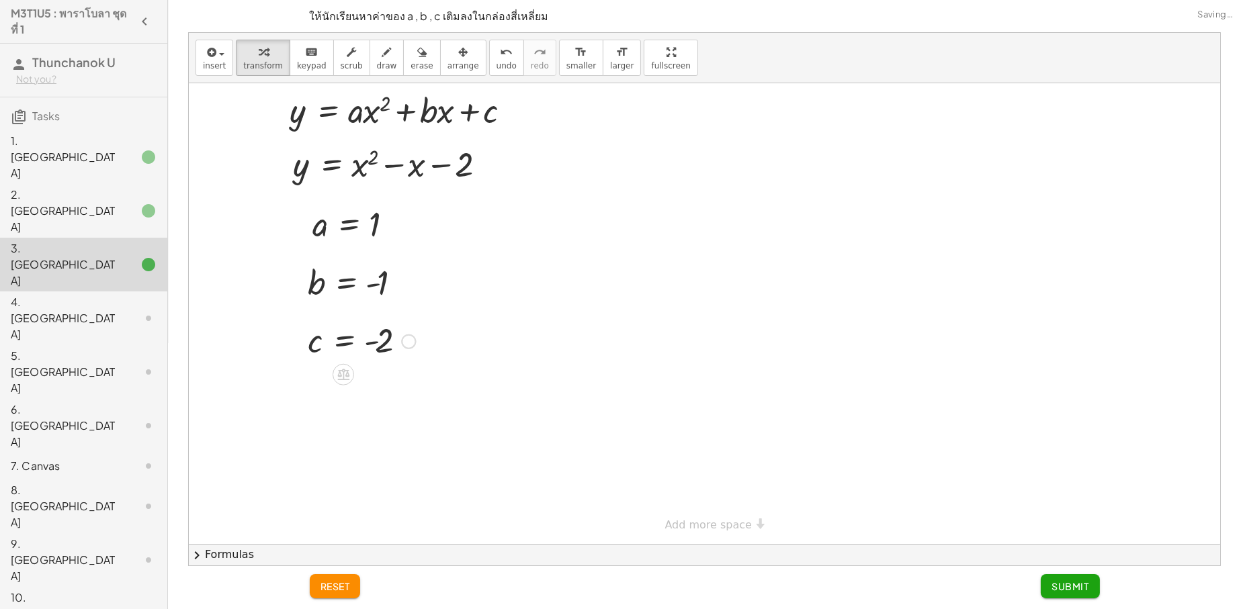
click at [119, 310] on div at bounding box center [138, 318] width 38 height 16
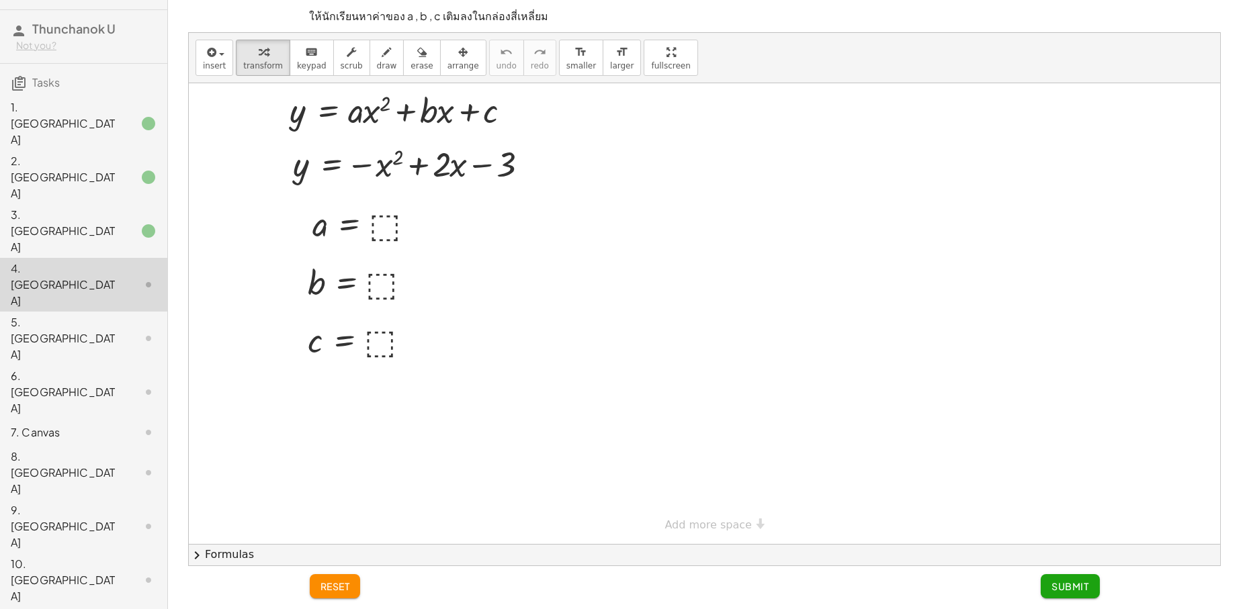
scroll to position [63, 0]
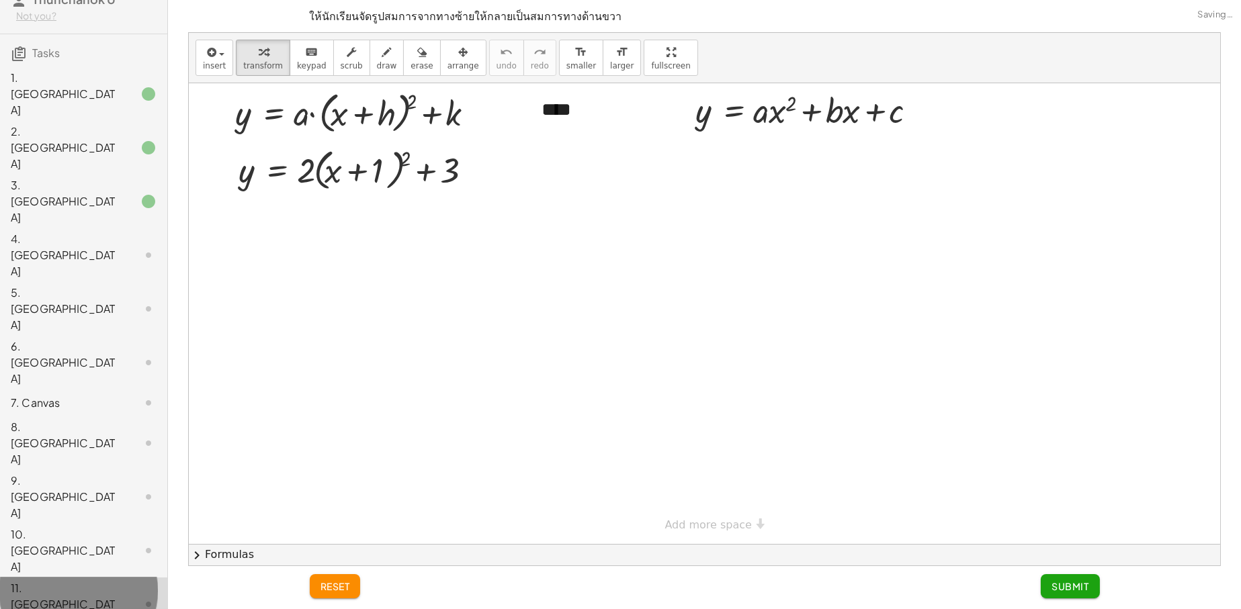
click at [89, 580] on div "11. [GEOGRAPHIC_DATA]" at bounding box center [65, 604] width 108 height 48
click at [87, 580] on div "11. [GEOGRAPHIC_DATA]" at bounding box center [65, 604] width 108 height 48
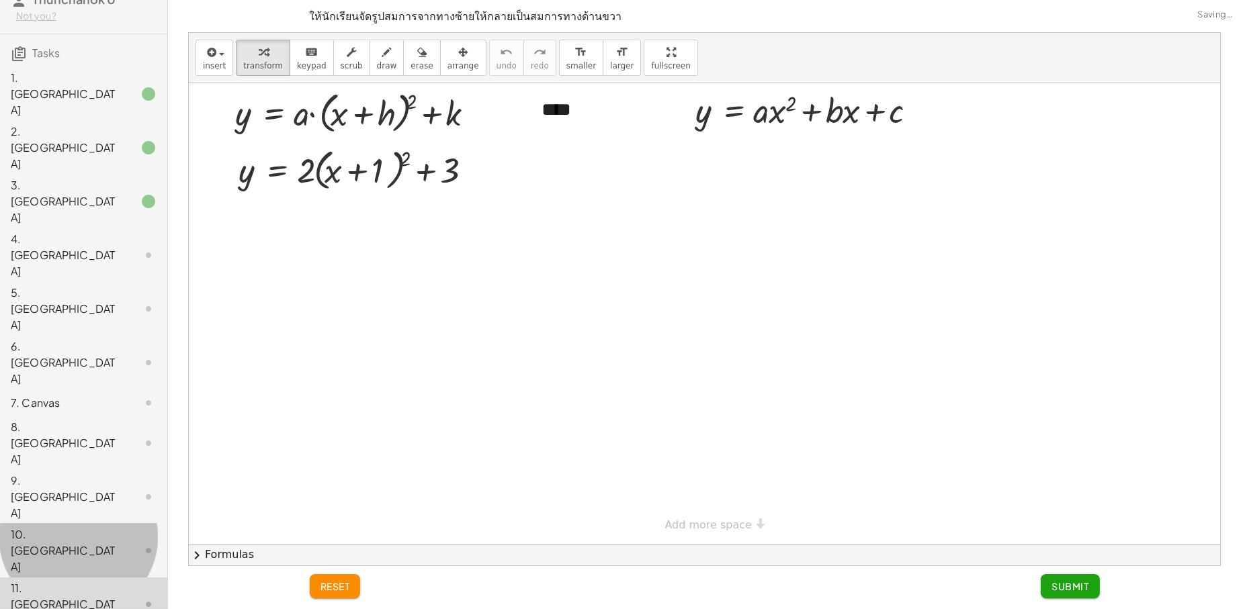
click at [92, 307] on div "1. Canvas 2. Canvas 3. Canvas 4. Canvas 5. Canvas 6. Canvas 7. Canvas 8. Canvas…" at bounding box center [83, 591] width 167 height 1058
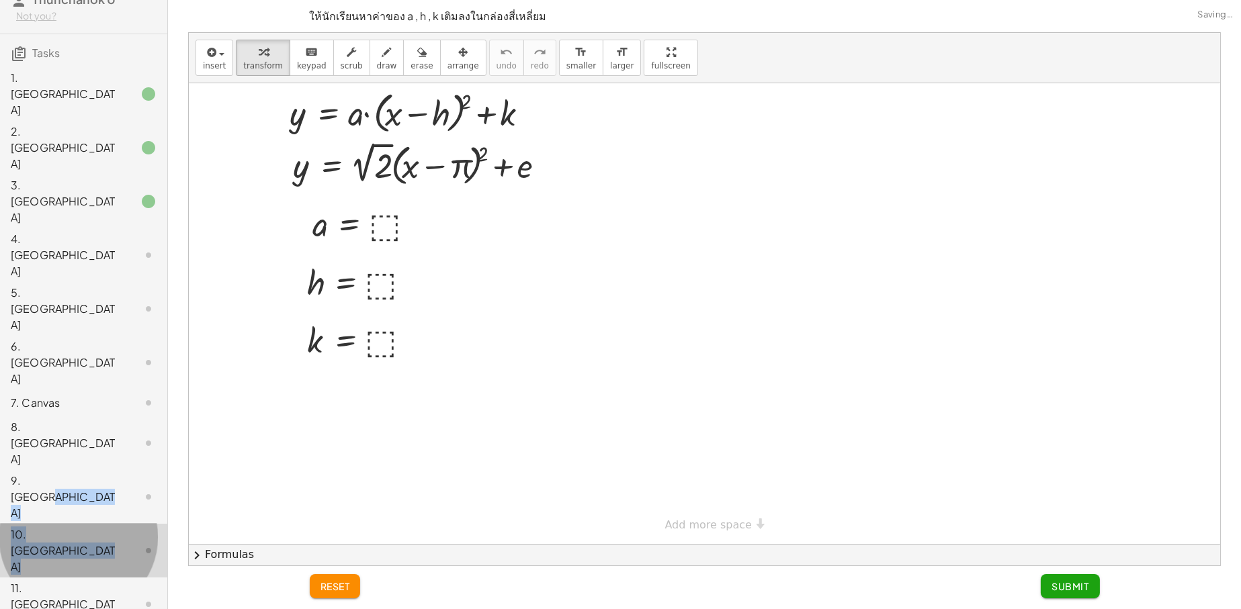
click at [104, 473] on div "9. [GEOGRAPHIC_DATA]" at bounding box center [65, 497] width 108 height 48
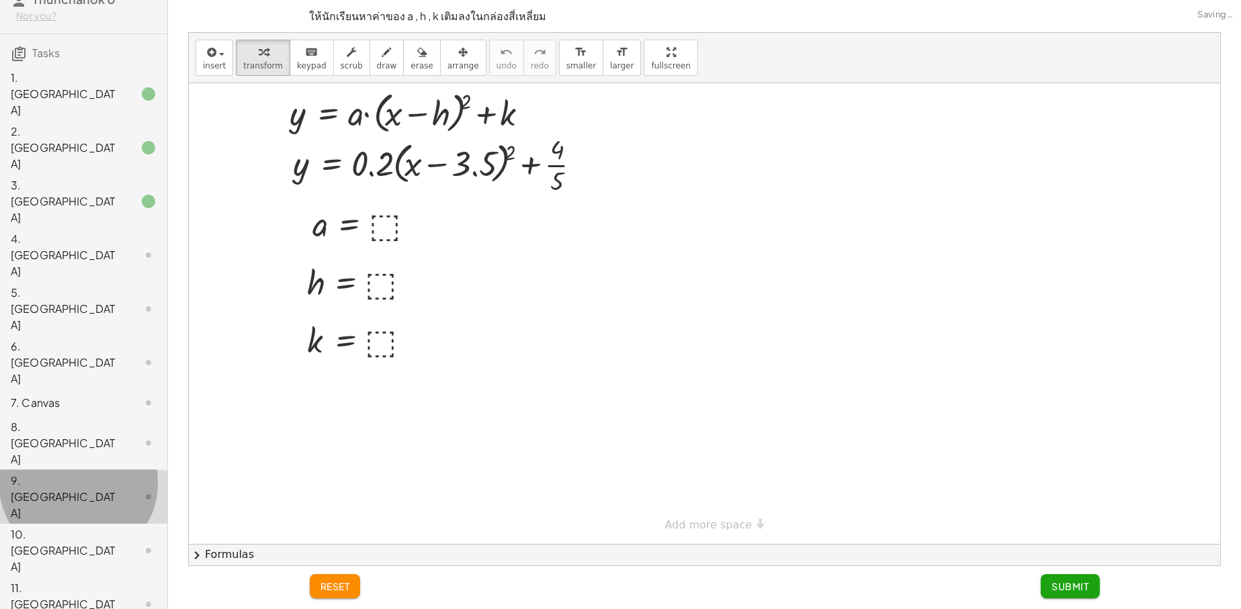
drag, startPoint x: 103, startPoint y: 285, endPoint x: 103, endPoint y: 277, distance: 7.4
click at [103, 279] on div "1. Canvas 2. Canvas 3. Canvas 4. Canvas 5. Canvas 6. Canvas 7. Canvas 8. Canvas…" at bounding box center [83, 591] width 167 height 1058
click at [73, 395] on div "7. Canvas" at bounding box center [65, 403] width 108 height 16
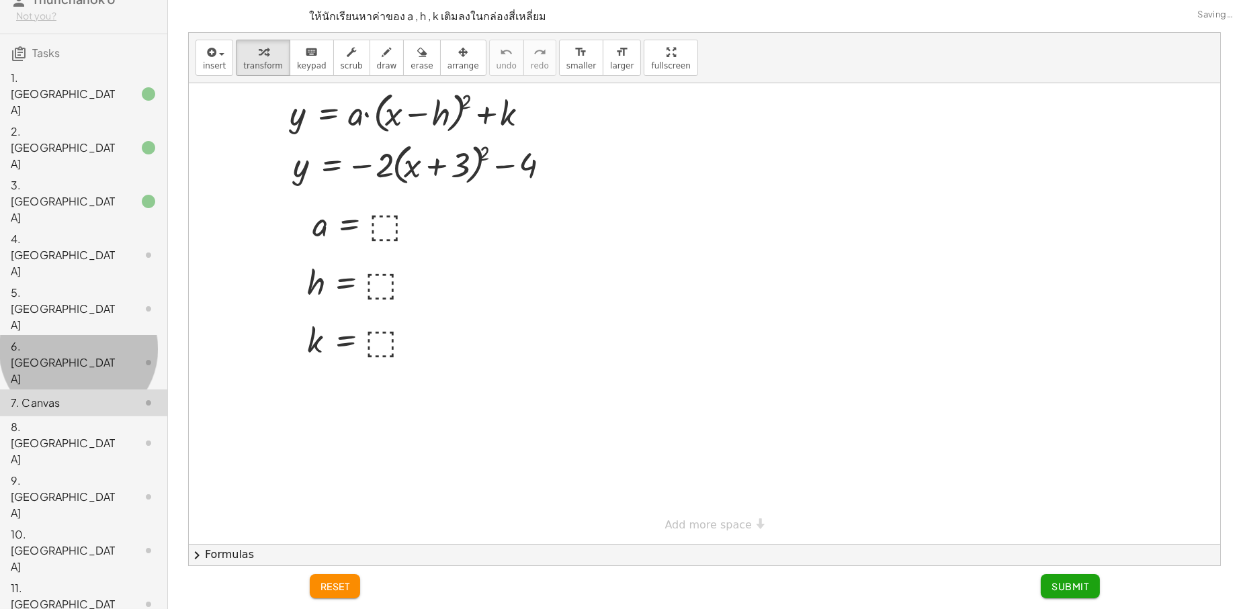
click at [99, 339] on div "6. [GEOGRAPHIC_DATA]" at bounding box center [65, 363] width 108 height 48
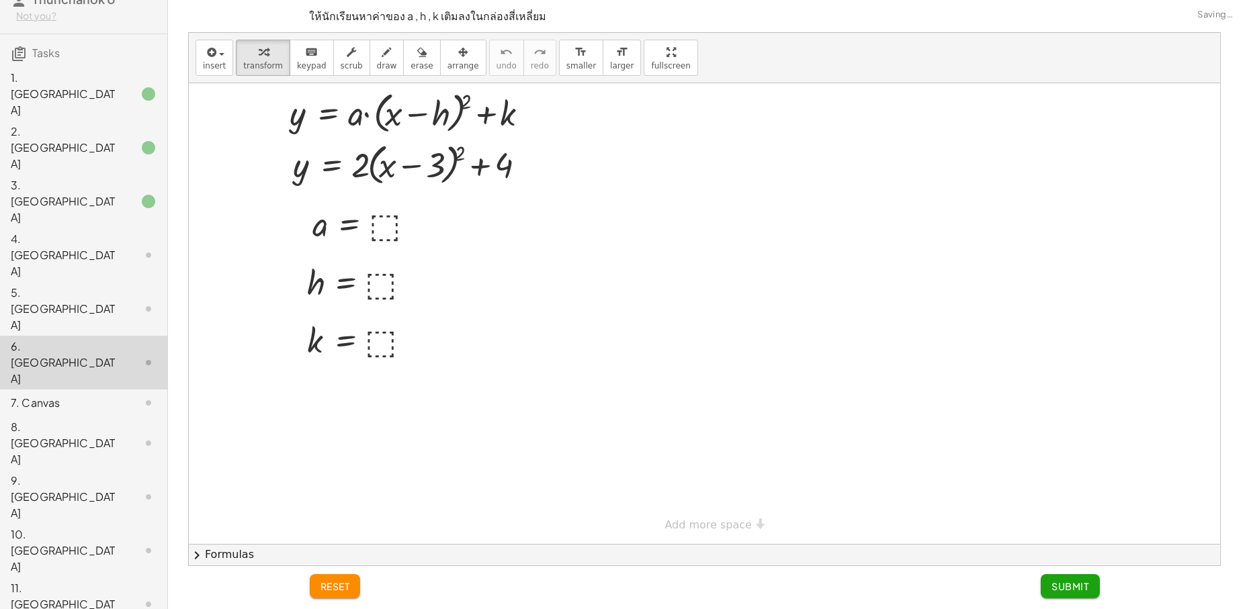
click at [101, 339] on div "6. [GEOGRAPHIC_DATA]" at bounding box center [65, 363] width 108 height 48
click at [117, 390] on div "5. [GEOGRAPHIC_DATA]" at bounding box center [83, 403] width 167 height 27
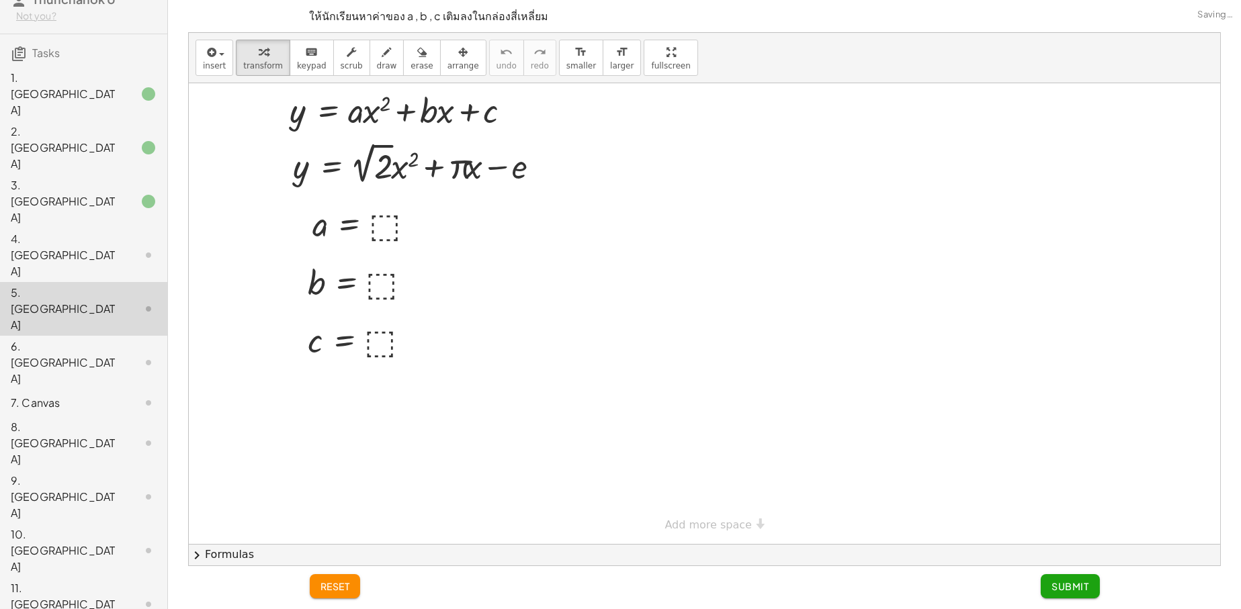
click at [132, 336] on div "4. [GEOGRAPHIC_DATA]" at bounding box center [83, 363] width 167 height 54
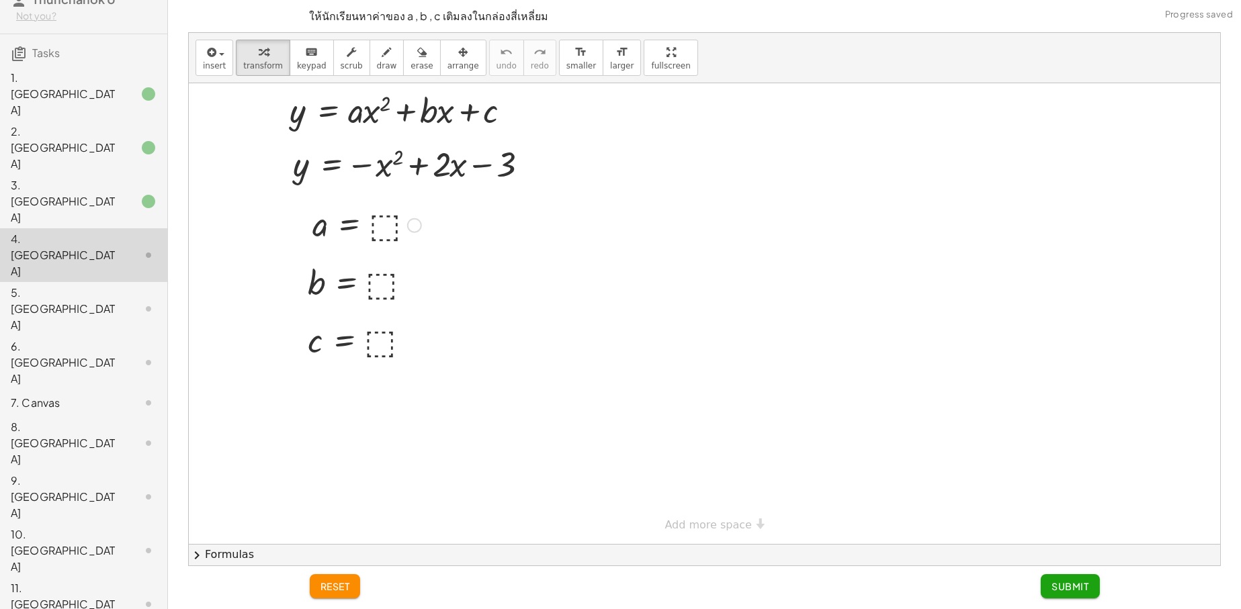
click at [392, 226] on div at bounding box center [367, 224] width 122 height 44
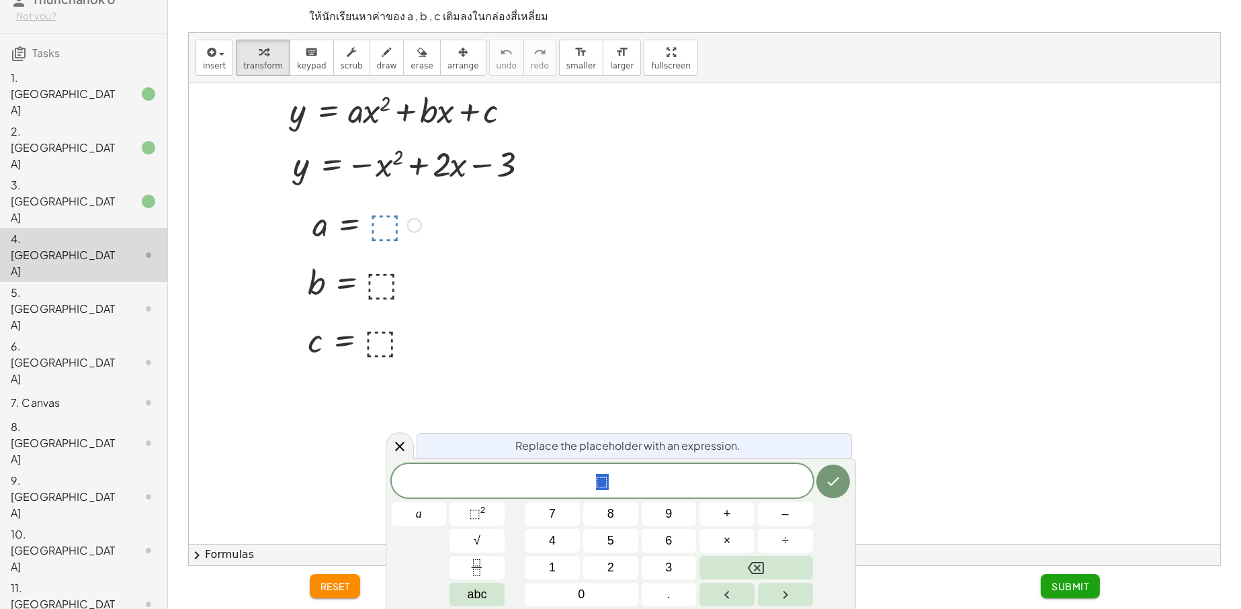
click at [583, 296] on div at bounding box center [704, 313] width 1031 height 461
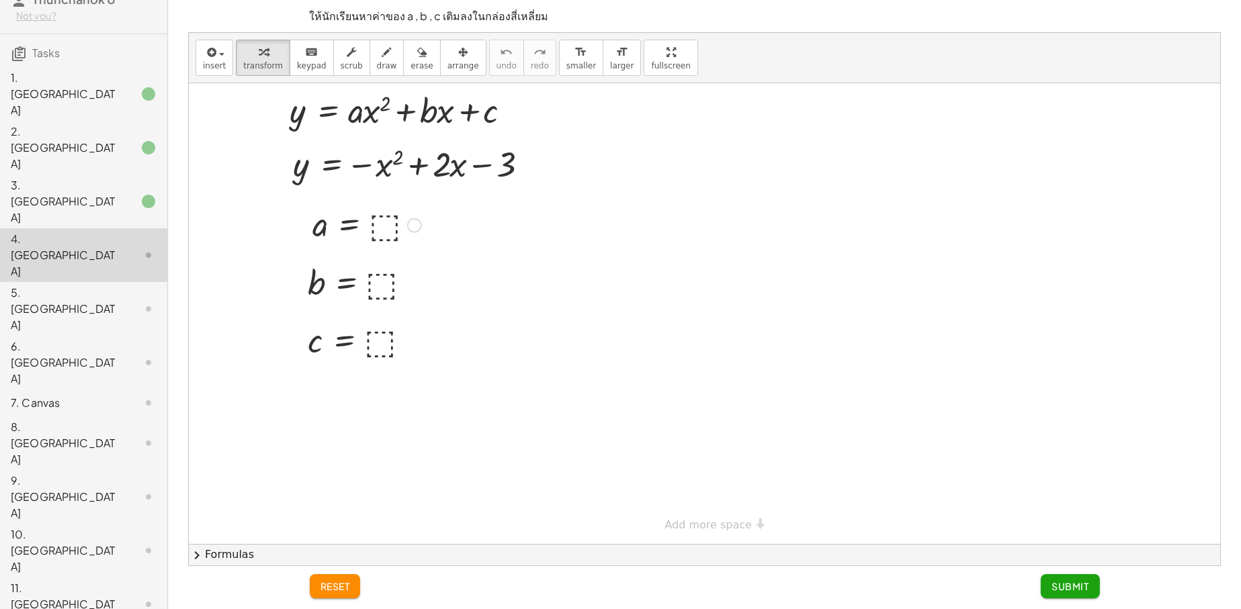
click at [386, 227] on div at bounding box center [367, 224] width 122 height 44
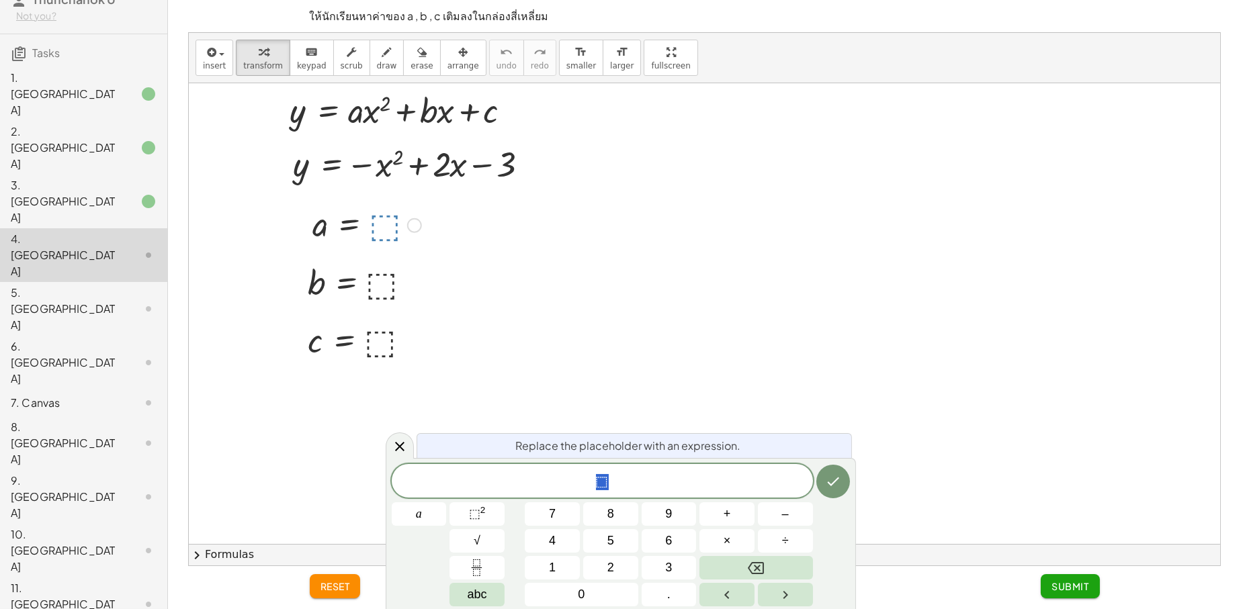
drag, startPoint x: 380, startPoint y: 230, endPoint x: 1138, endPoint y: 628, distance: 855.9
click at [1138, 609] on html "M3T1U5 : พาราโบลา ชุดที่ 1 Thunchanok U Not you? Tasks 1. Canvas 2. Canvas 3. C…" at bounding box center [620, 304] width 1241 height 609
drag, startPoint x: 240, startPoint y: 210, endPoint x: 12, endPoint y: 218, distance: 228.5
click at [0, 255] on main "M3T1U5 : พาราโบลา ชุดที่ 1 Thunchanok U Not you? Tasks 1. Canvas 2. Canvas 3. C…" at bounding box center [620, 304] width 1241 height 609
click at [434, 0] on html "M3T1U5 : พาราโบลา ชุดที่ 1 Thunchanok U Not you? Tasks 1. Canvas 2. Canvas 3. C…" at bounding box center [620, 304] width 1241 height 609
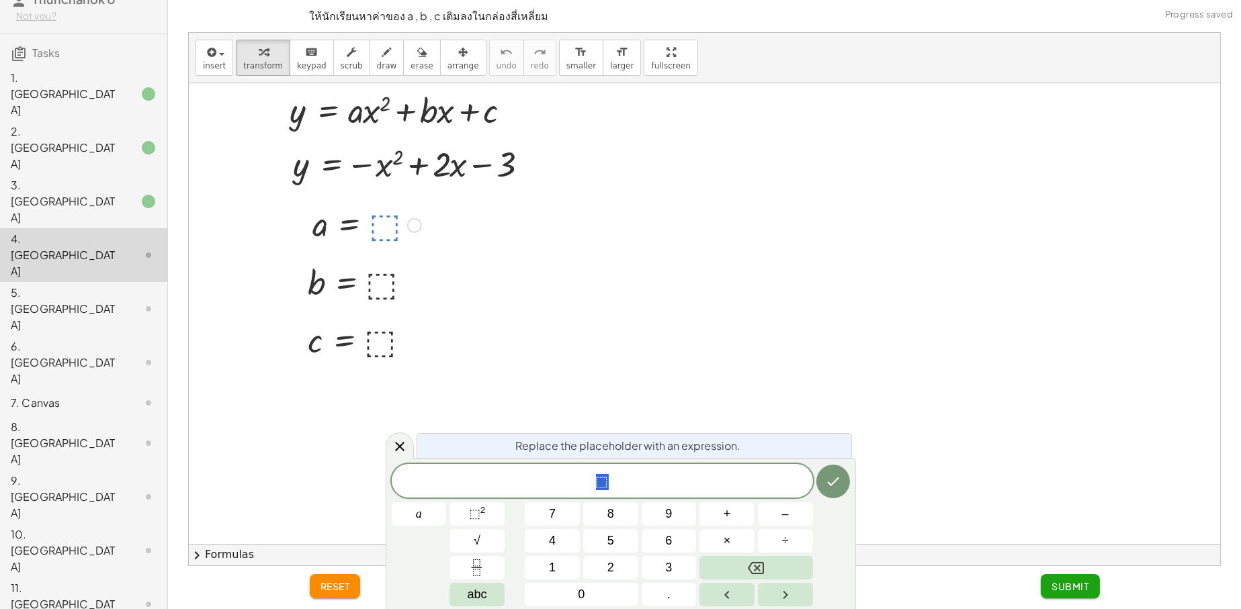
click at [379, 226] on div at bounding box center [367, 224] width 122 height 44
click at [780, 510] on button "–" at bounding box center [785, 514] width 55 height 24
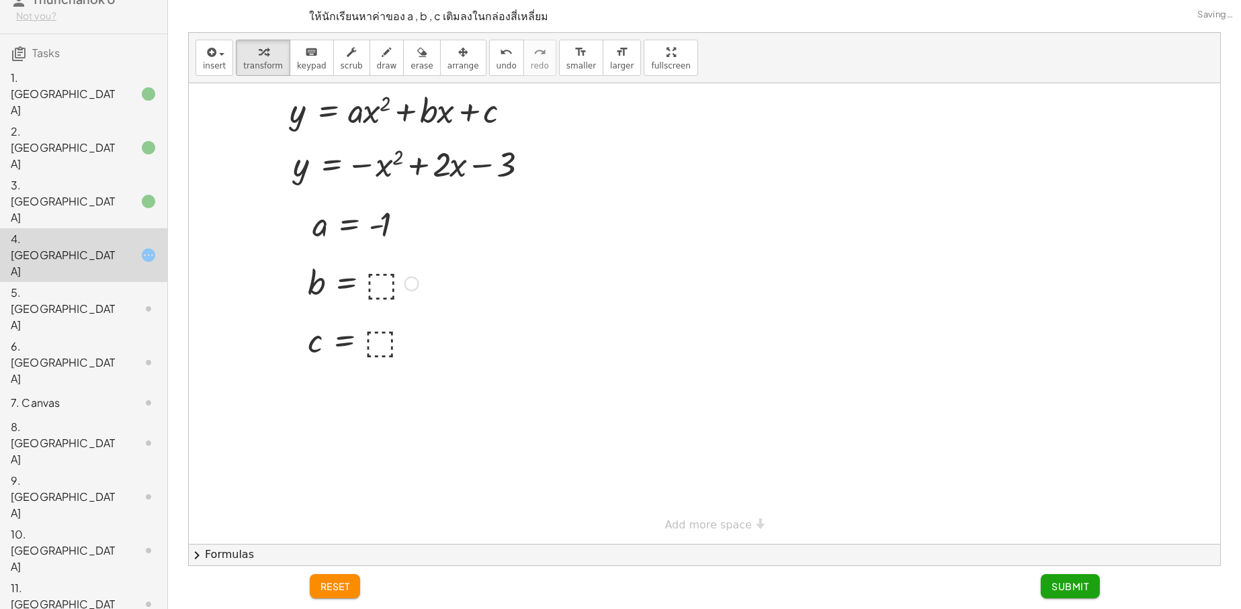
click at [375, 294] on div at bounding box center [363, 283] width 124 height 44
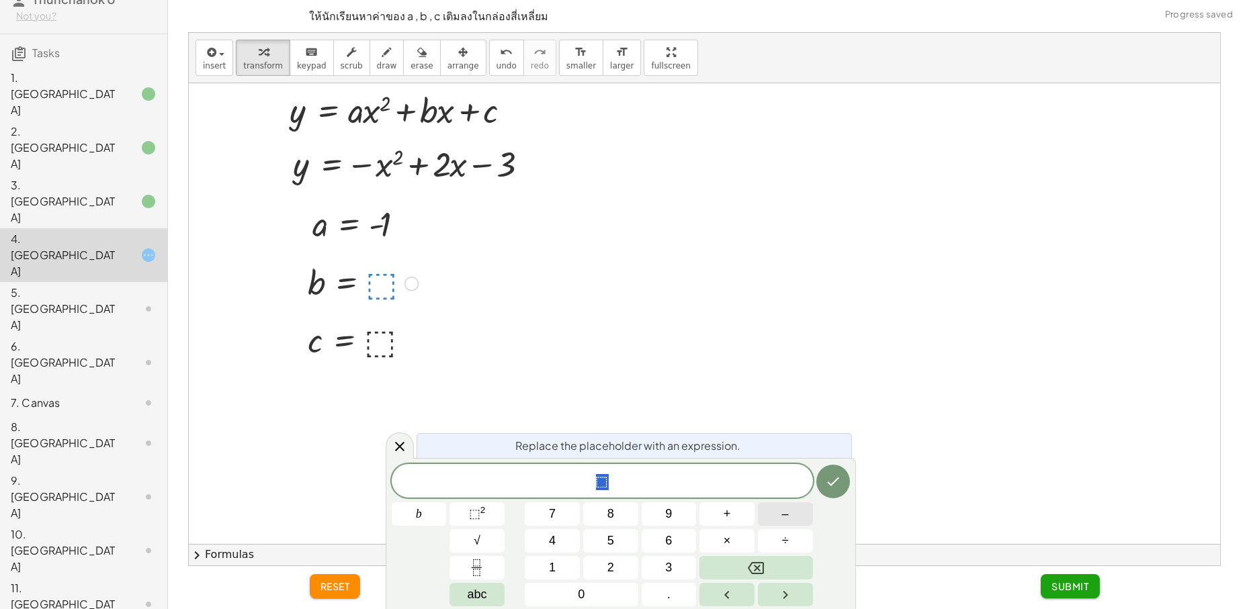
click at [785, 521] on span "–" at bounding box center [785, 514] width 7 height 18
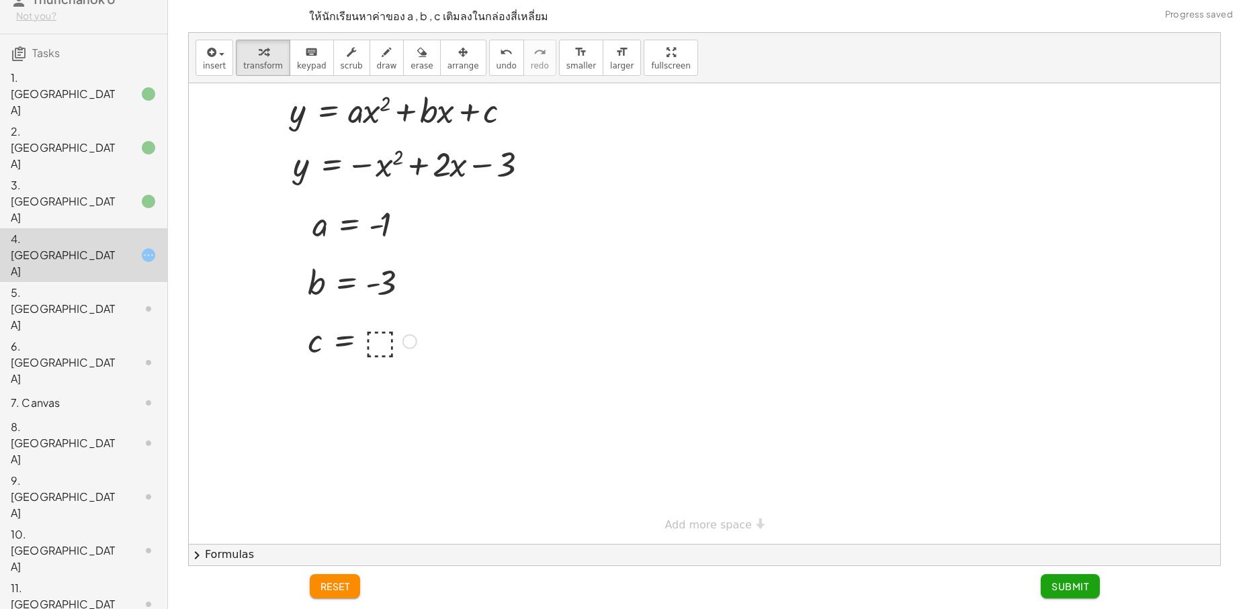
click at [386, 342] on div at bounding box center [362, 340] width 122 height 44
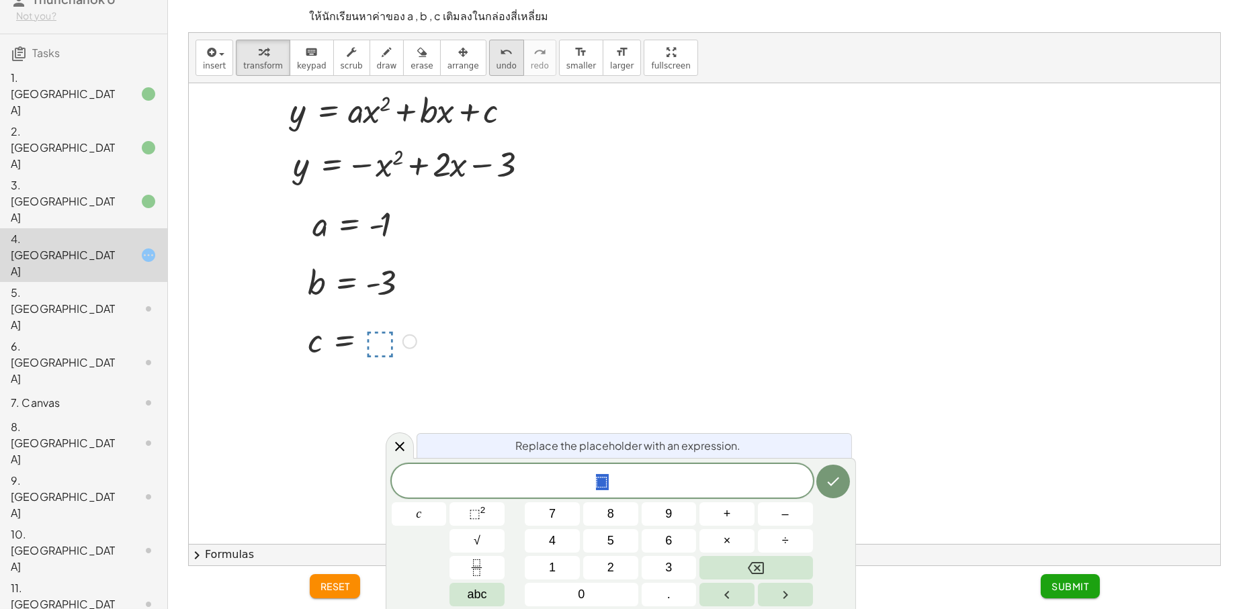
click at [489, 52] on button "undo undo" at bounding box center [506, 58] width 35 height 36
click at [523, 62] on button "redo redo" at bounding box center [539, 58] width 33 height 36
click at [388, 284] on div at bounding box center [363, 283] width 124 height 44
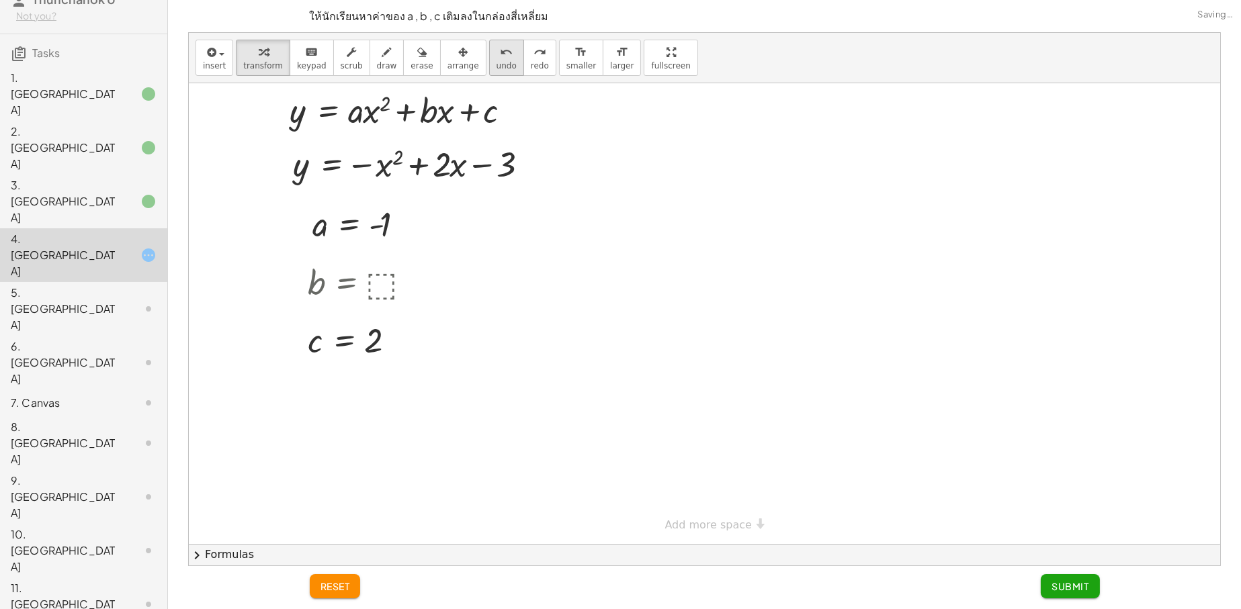
click at [489, 59] on button "undo undo" at bounding box center [506, 58] width 35 height 36
click at [500, 54] on icon "undo" at bounding box center [506, 52] width 13 height 16
click at [387, 218] on div at bounding box center [367, 224] width 122 height 44
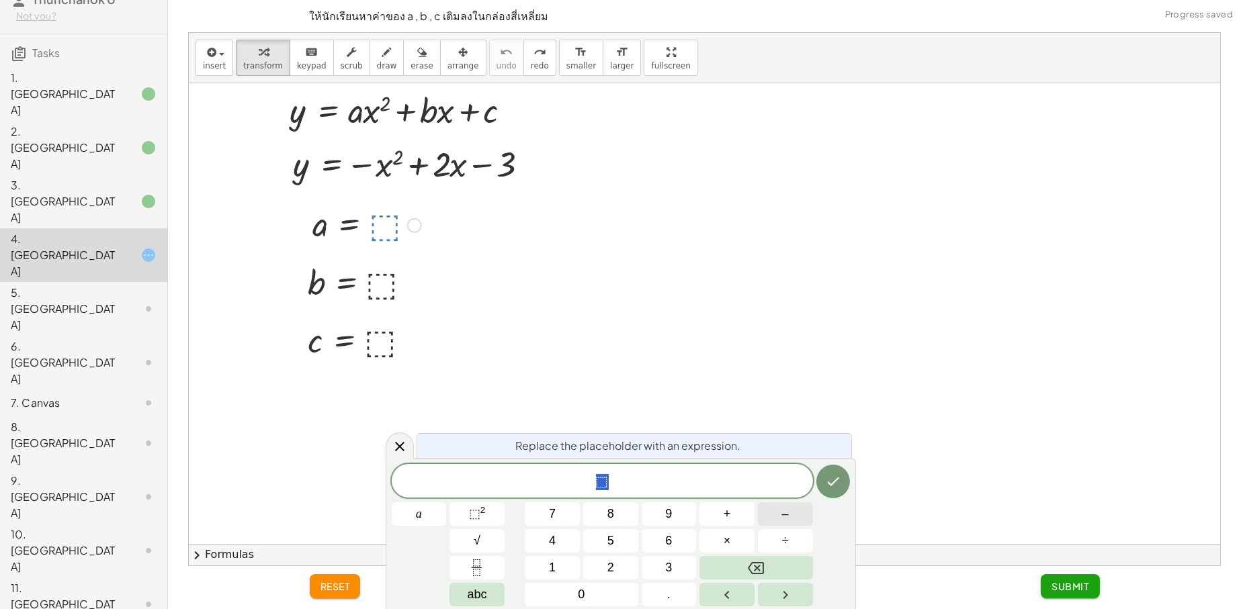
click at [801, 511] on button "–" at bounding box center [785, 514] width 55 height 24
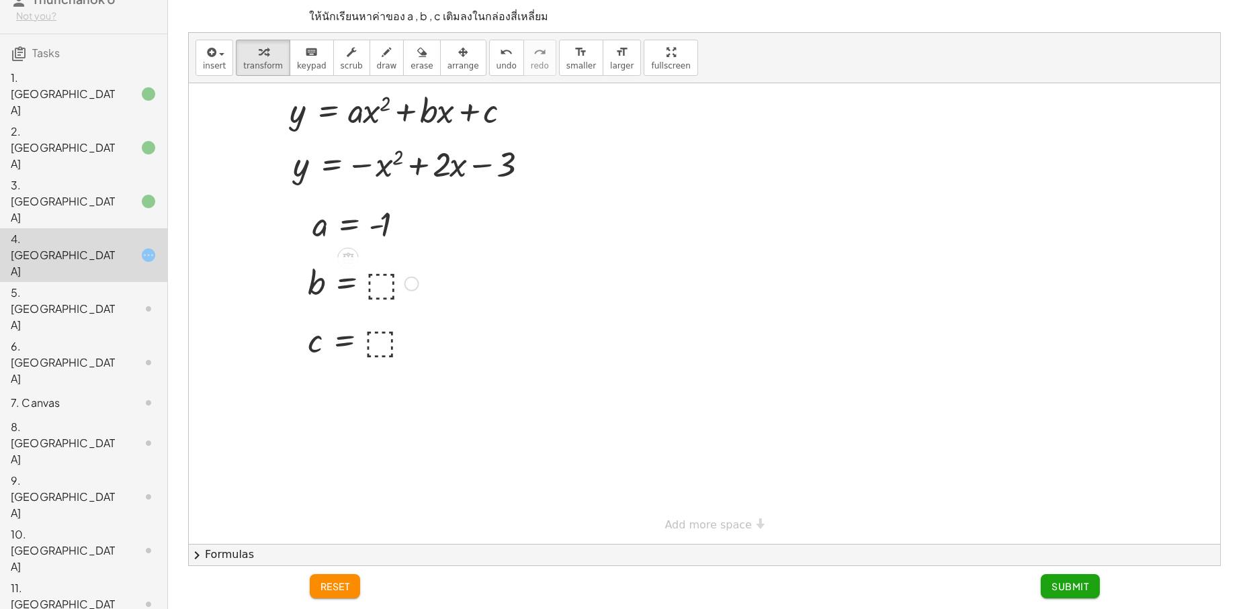
click at [381, 285] on div at bounding box center [363, 283] width 124 height 44
click at [379, 347] on div at bounding box center [362, 340] width 122 height 44
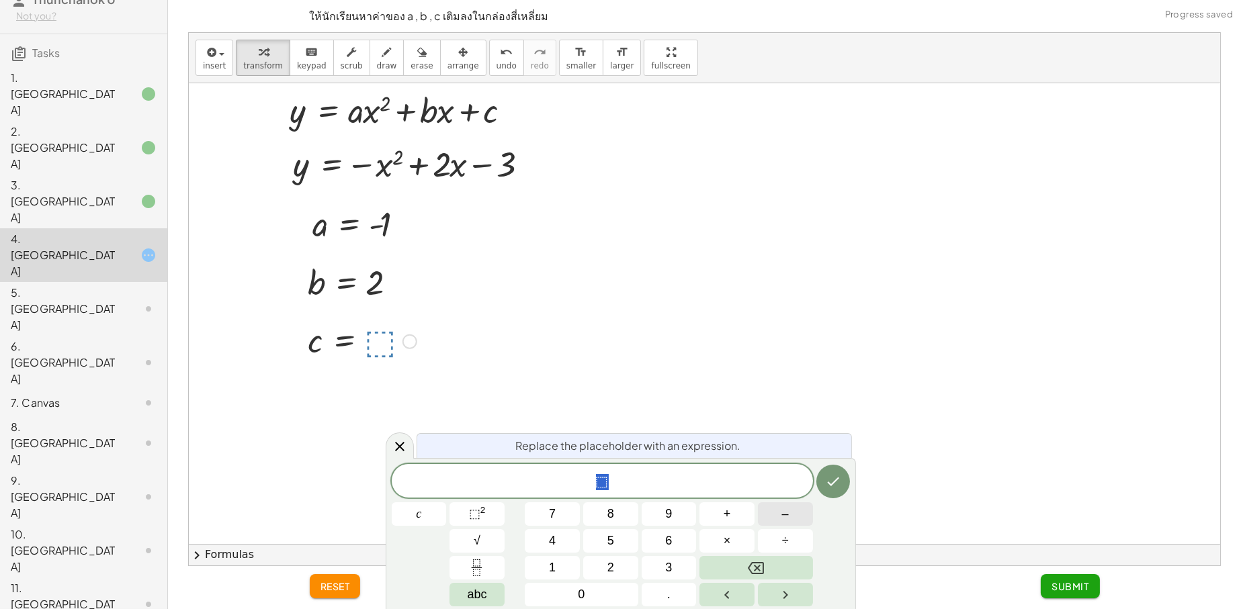
click at [787, 522] on span "–" at bounding box center [785, 514] width 7 height 18
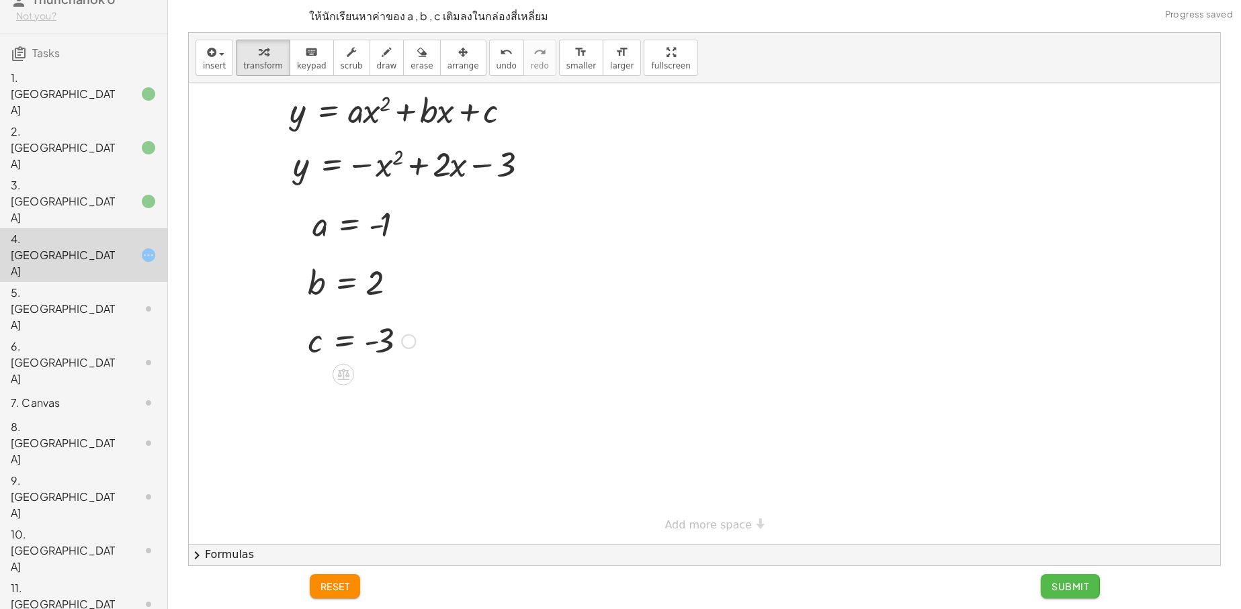
click at [1052, 584] on span "Submit" at bounding box center [1069, 586] width 37 height 12
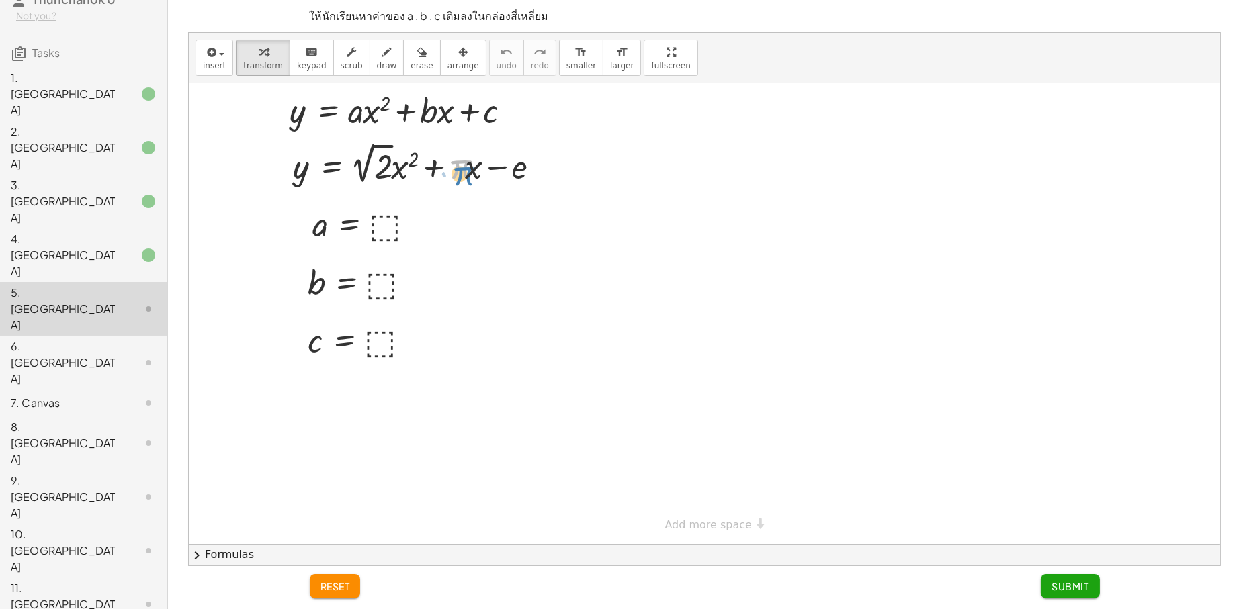
drag, startPoint x: 464, startPoint y: 165, endPoint x: 403, endPoint y: 170, distance: 61.4
click at [451, 160] on div at bounding box center [421, 163] width 271 height 49
drag, startPoint x: 386, startPoint y: 159, endPoint x: 379, endPoint y: 161, distance: 7.7
click at [386, 167] on div at bounding box center [421, 163] width 271 height 49
drag, startPoint x: 371, startPoint y: 159, endPoint x: 375, endPoint y: 213, distance: 54.6
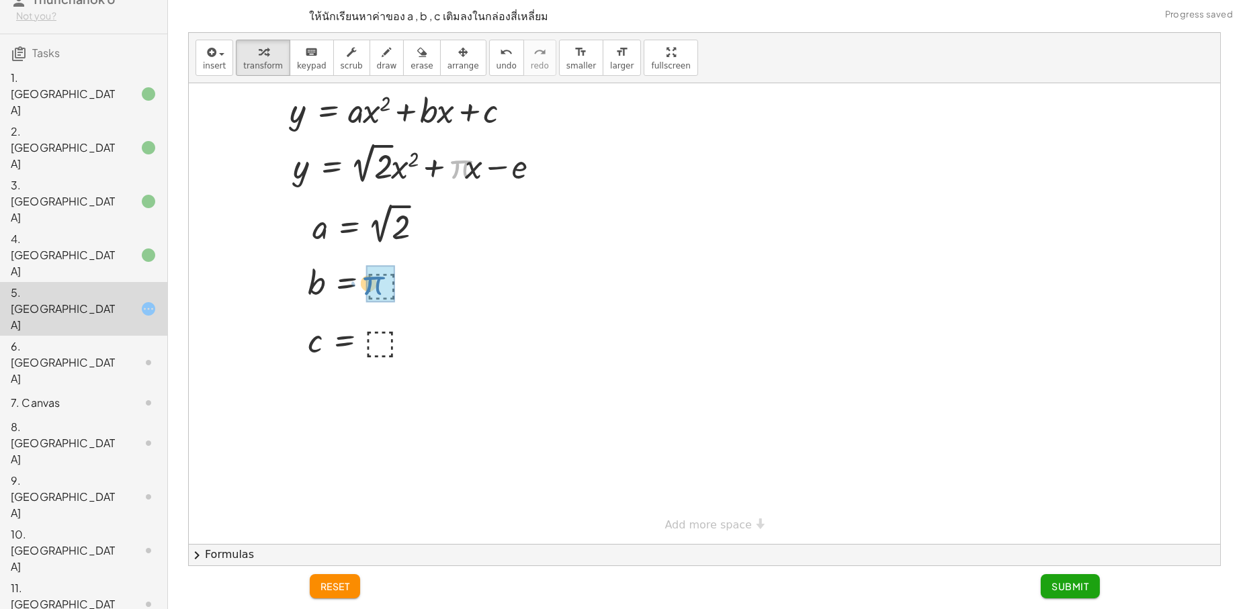
drag, startPoint x: 451, startPoint y: 168, endPoint x: 353, endPoint y: 278, distance: 147.5
drag, startPoint x: 521, startPoint y: 169, endPoint x: 557, endPoint y: 177, distance: 37.8
click at [0, 0] on div "− e + · 2 √ 2 · x 2 + · π · x y = + · 2 √ 2 · x 2 + · π · x − e" at bounding box center [0, 0] width 0 height 0
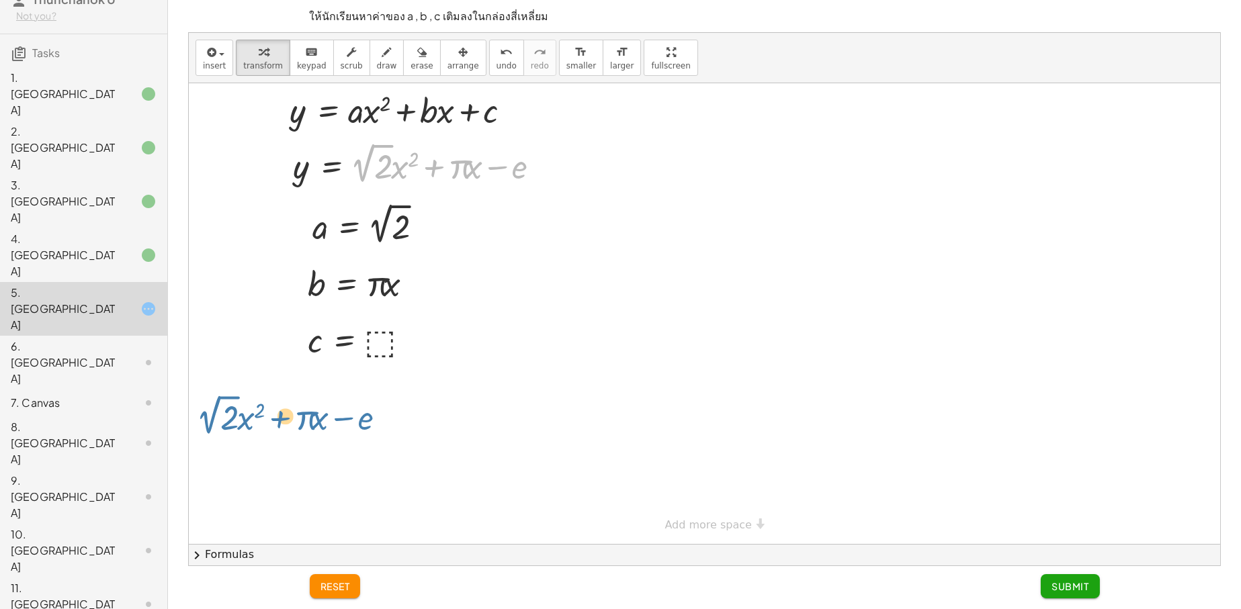
drag, startPoint x: 528, startPoint y: 165, endPoint x: 432, endPoint y: 330, distance: 191.1
click at [391, 385] on div "− e + · 2 √ 2 · x 2 + · π · x y = + · 2 √ 2 · x 2 + · π · x − e a = ⬚ a = 2 √ 2…" at bounding box center [704, 313] width 1031 height 461
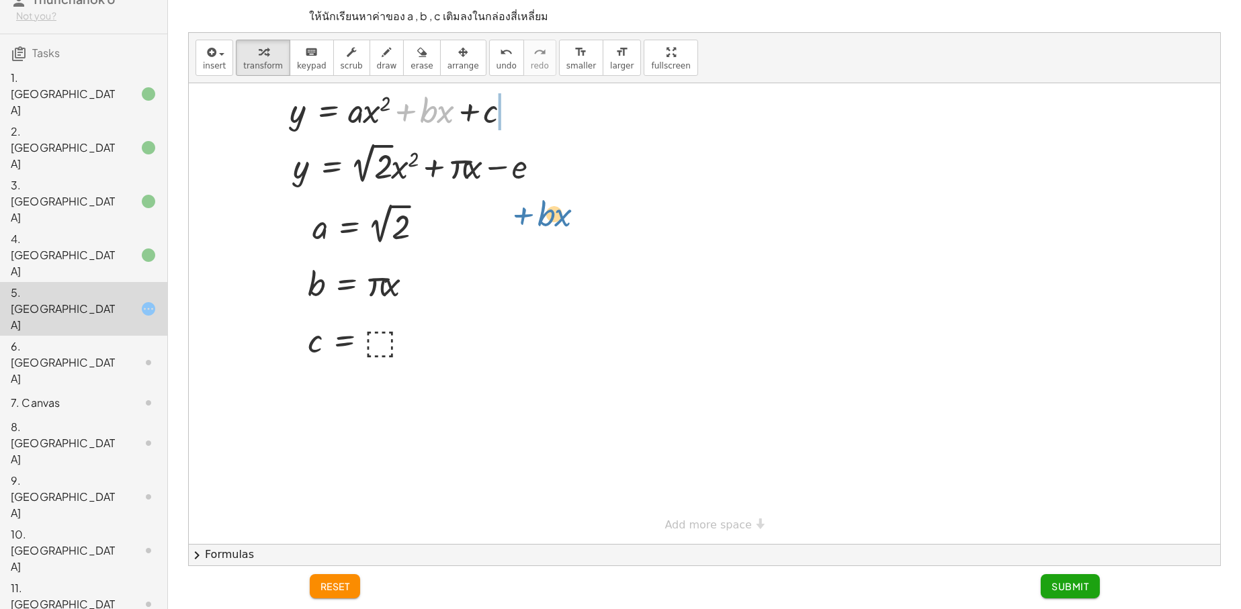
drag, startPoint x: 431, startPoint y: 114, endPoint x: 557, endPoint y: 185, distance: 145.0
click at [386, 340] on div at bounding box center [362, 340] width 122 height 44
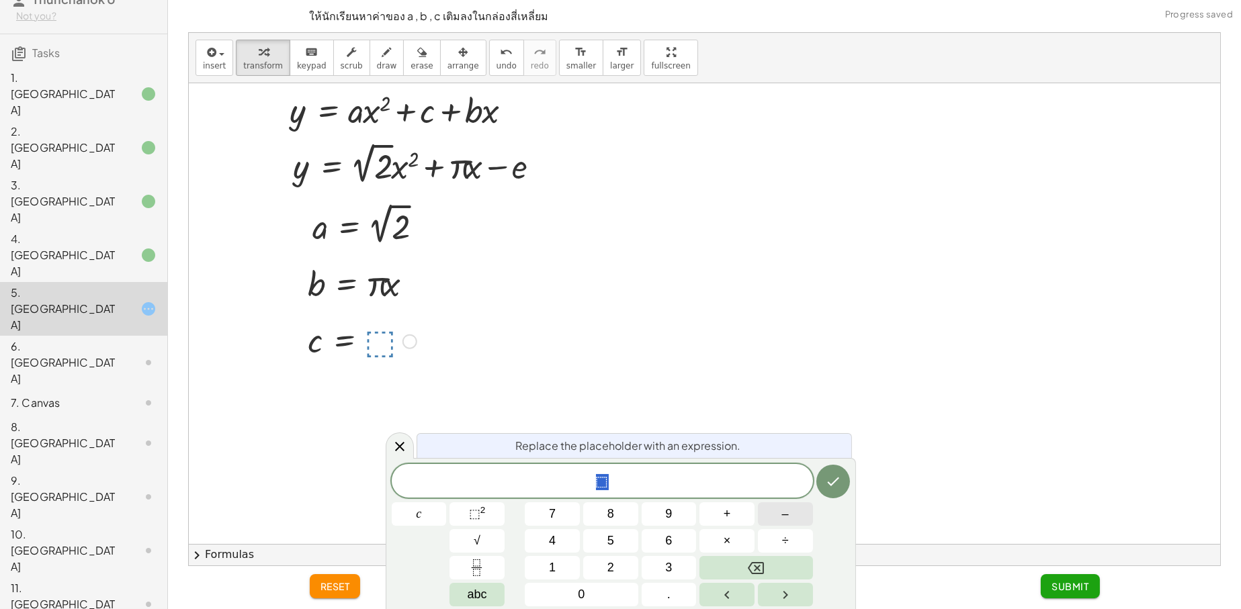
click at [797, 512] on button "–" at bounding box center [785, 514] width 55 height 24
click at [484, 601] on span "abc" at bounding box center [476, 595] width 19 height 18
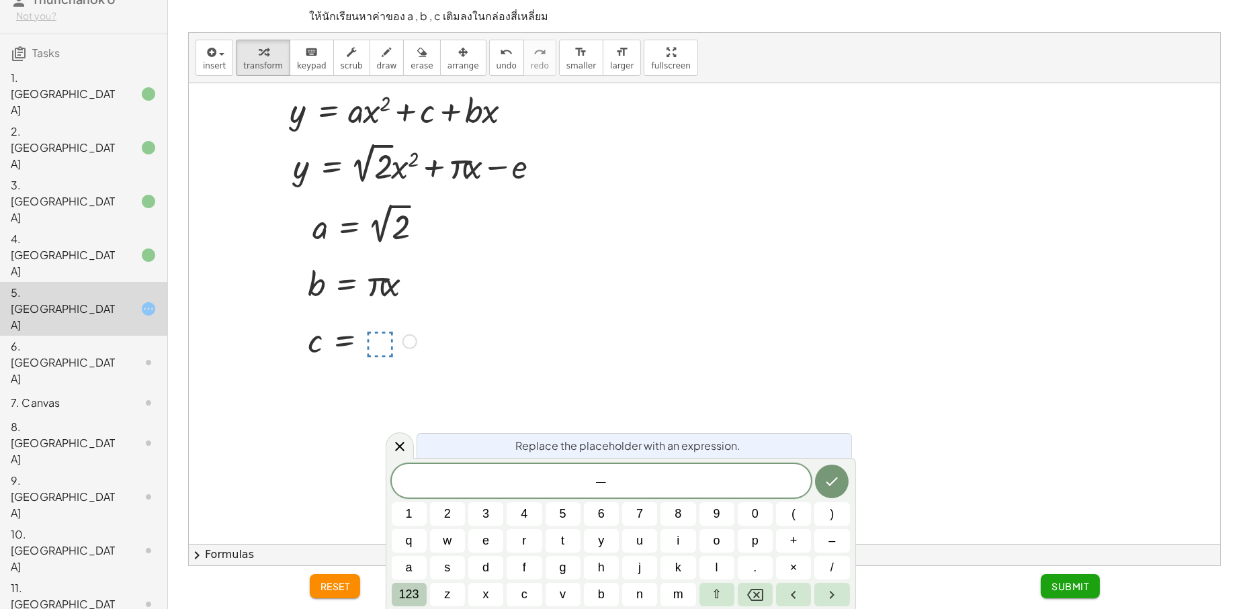
click at [410, 590] on span "123" at bounding box center [409, 595] width 20 height 18
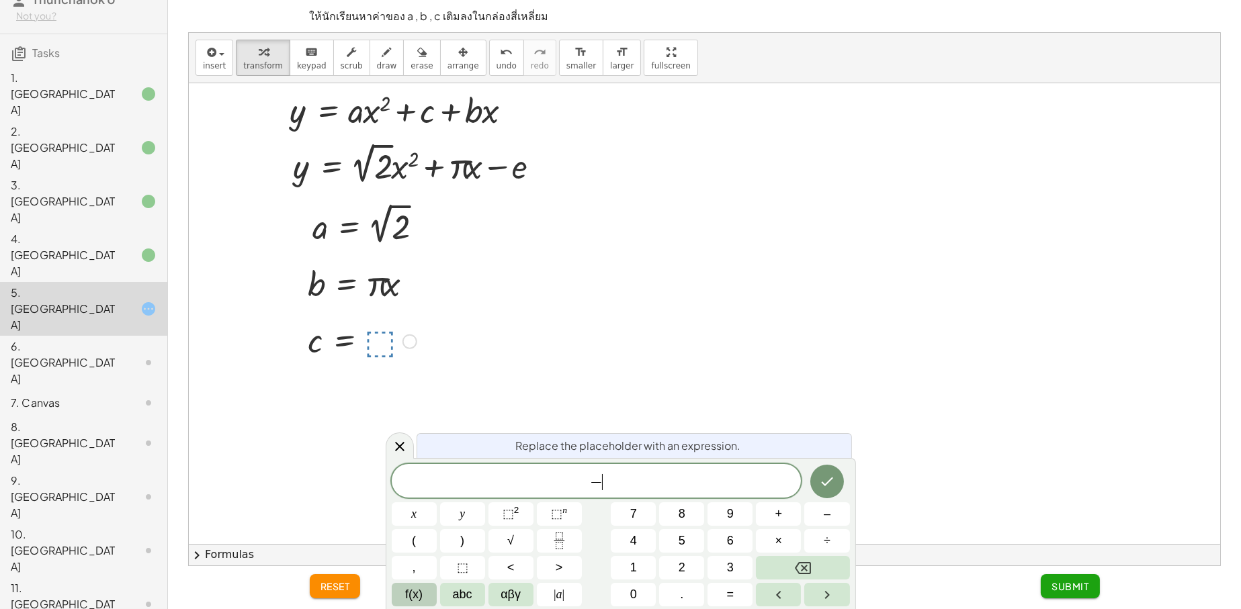
click at [429, 596] on button "f(x)" at bounding box center [414, 595] width 45 height 24
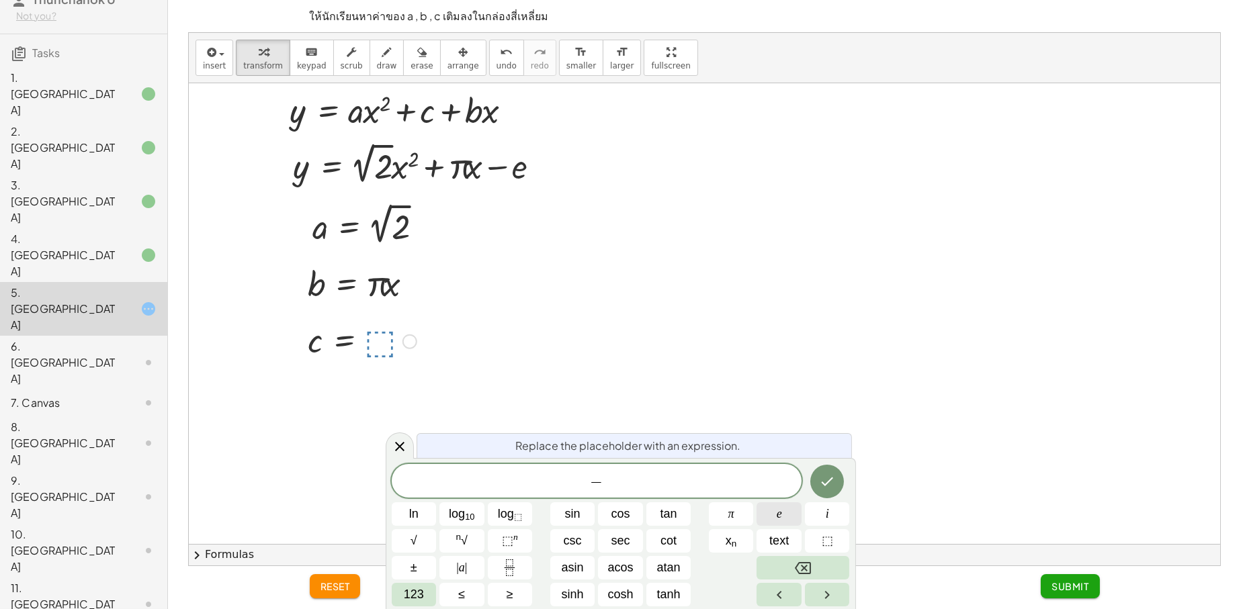
click at [789, 514] on button "e" at bounding box center [778, 514] width 45 height 24
click at [832, 487] on icon "Done" at bounding box center [827, 482] width 16 height 16
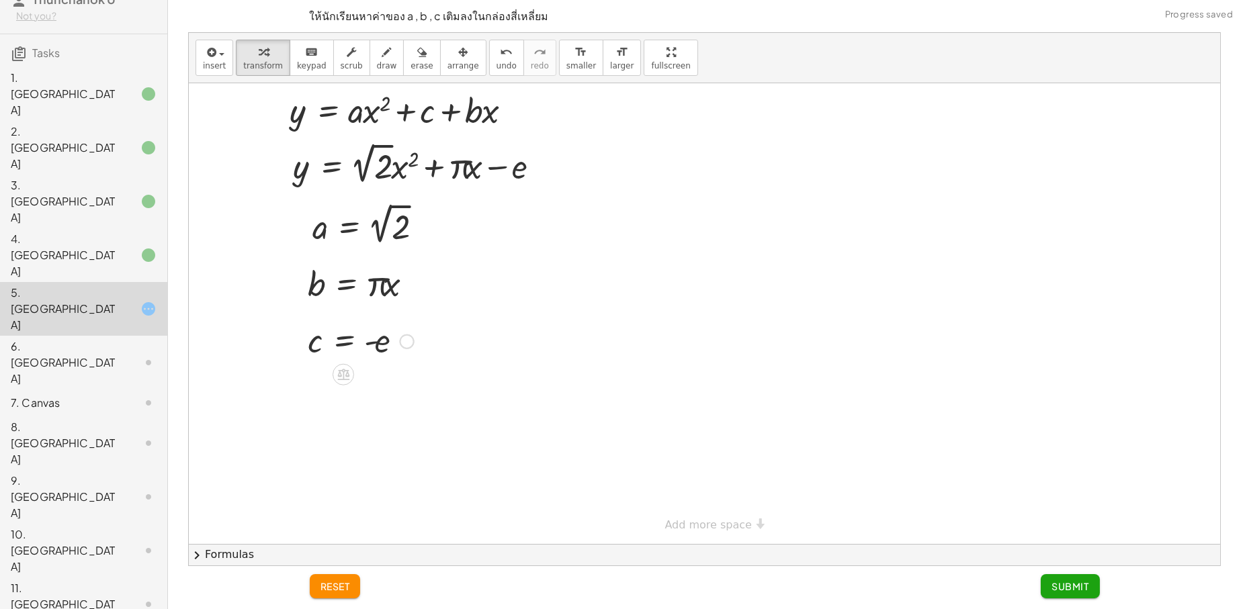
click at [1052, 587] on span "Submit" at bounding box center [1069, 586] width 37 height 12
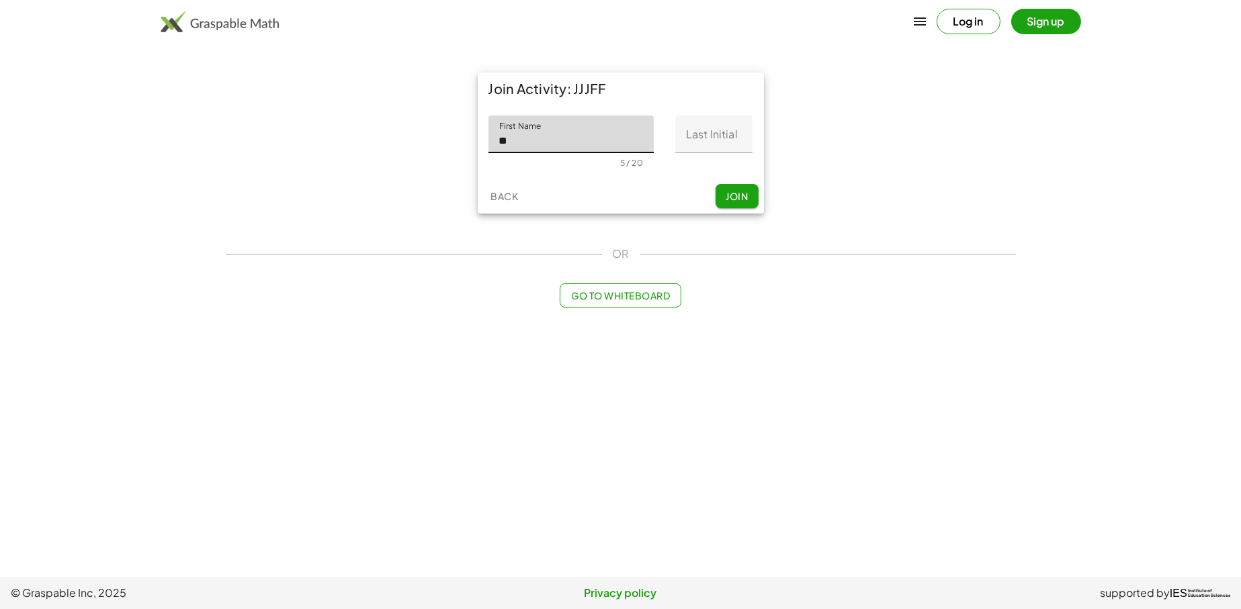
type input "*"
type input "**********"
click at [735, 136] on input "Last Initial" at bounding box center [713, 135] width 77 height 38
type input "*"
click at [739, 194] on span "Join" at bounding box center [736, 196] width 22 height 12
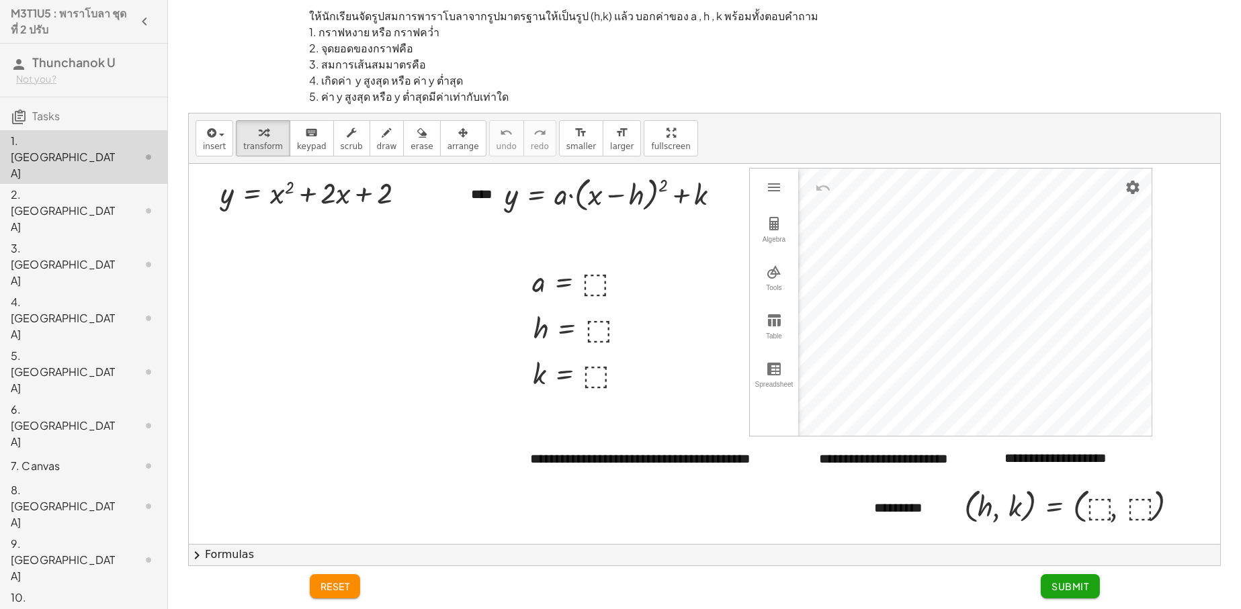
drag, startPoint x: 1056, startPoint y: 604, endPoint x: 767, endPoint y: 476, distance: 316.6
click at [767, 476] on div "**********" at bounding box center [679, 459] width 326 height 46
click at [782, 504] on div at bounding box center [704, 431] width 1031 height 535
